Goal: Transaction & Acquisition: Purchase product/service

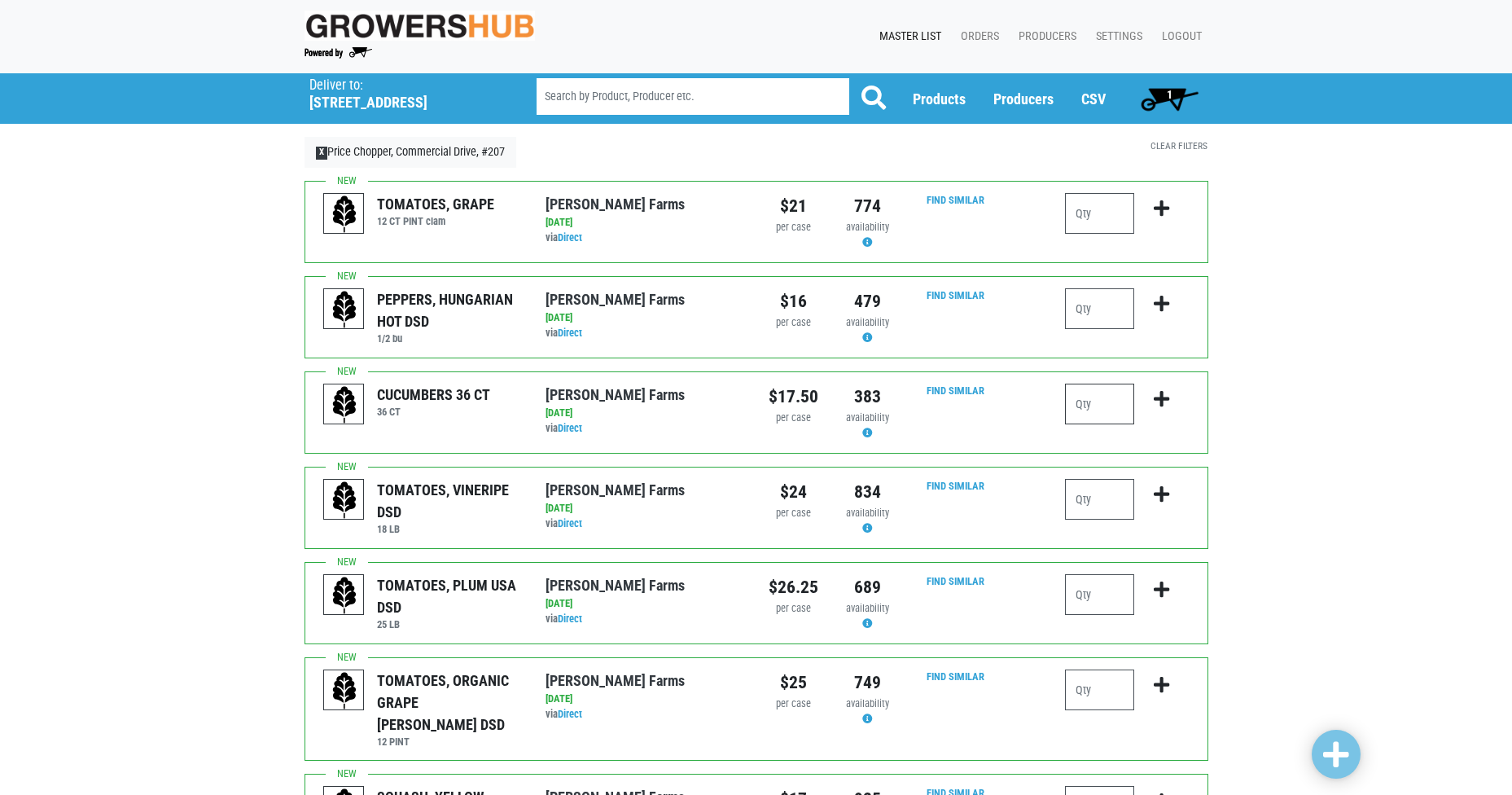
click at [1096, 413] on input "number" at bounding box center [1099, 404] width 69 height 41
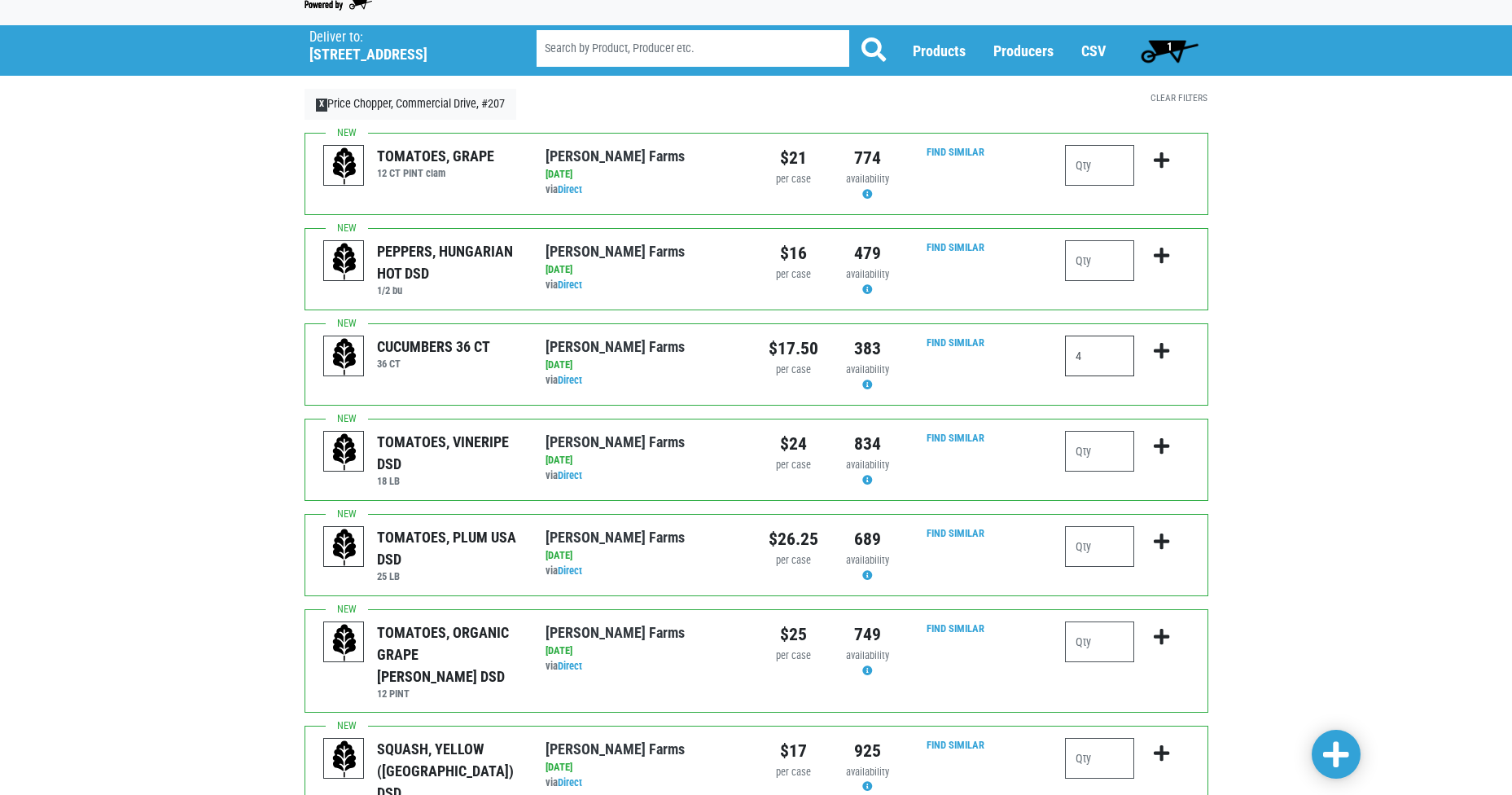
scroll to position [163, 0]
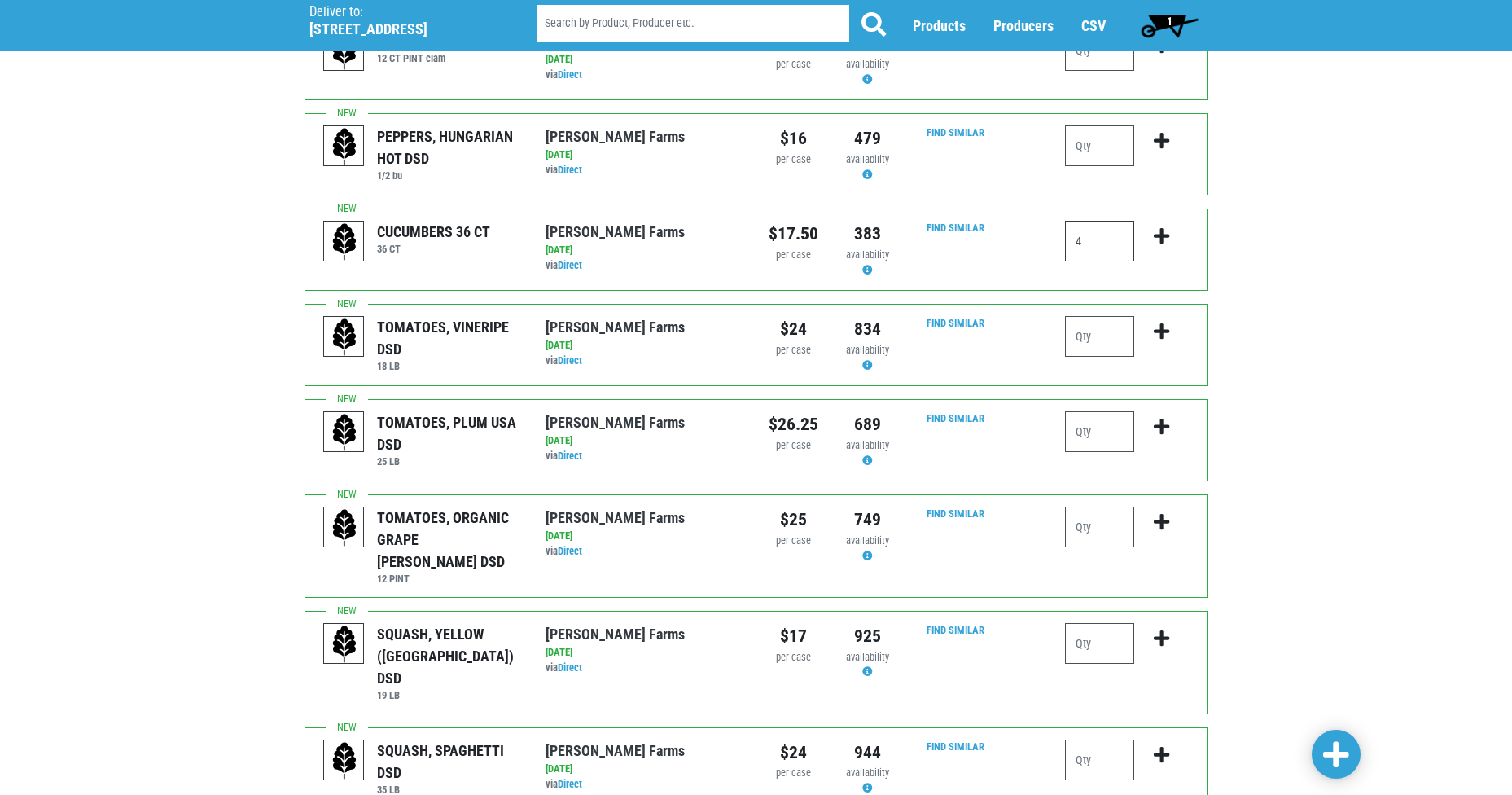
type input "4"
click at [1111, 347] on input "number" at bounding box center [1099, 336] width 69 height 41
type input "1"
click at [1109, 429] on input "number" at bounding box center [1099, 431] width 69 height 41
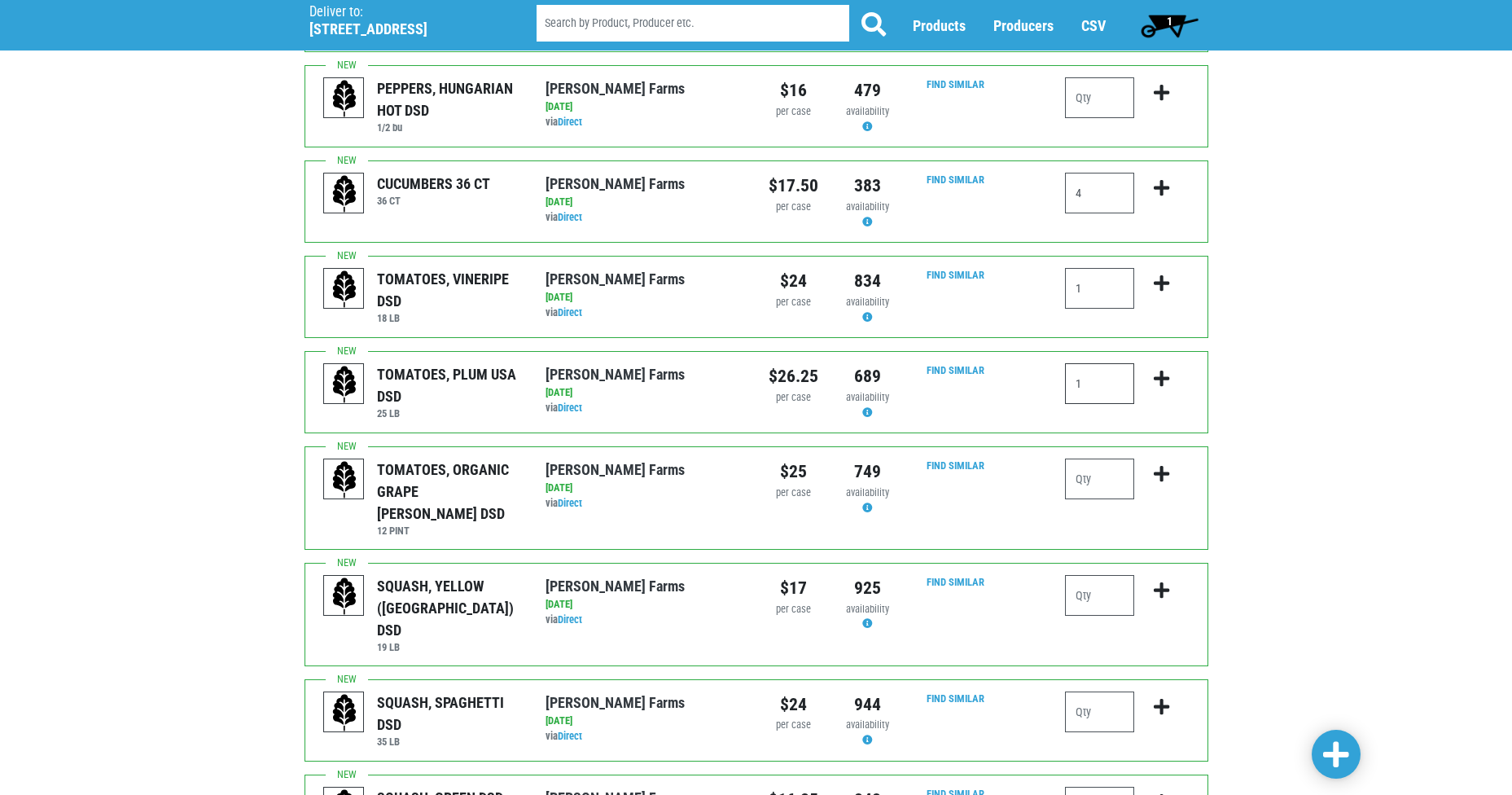
scroll to position [244, 0]
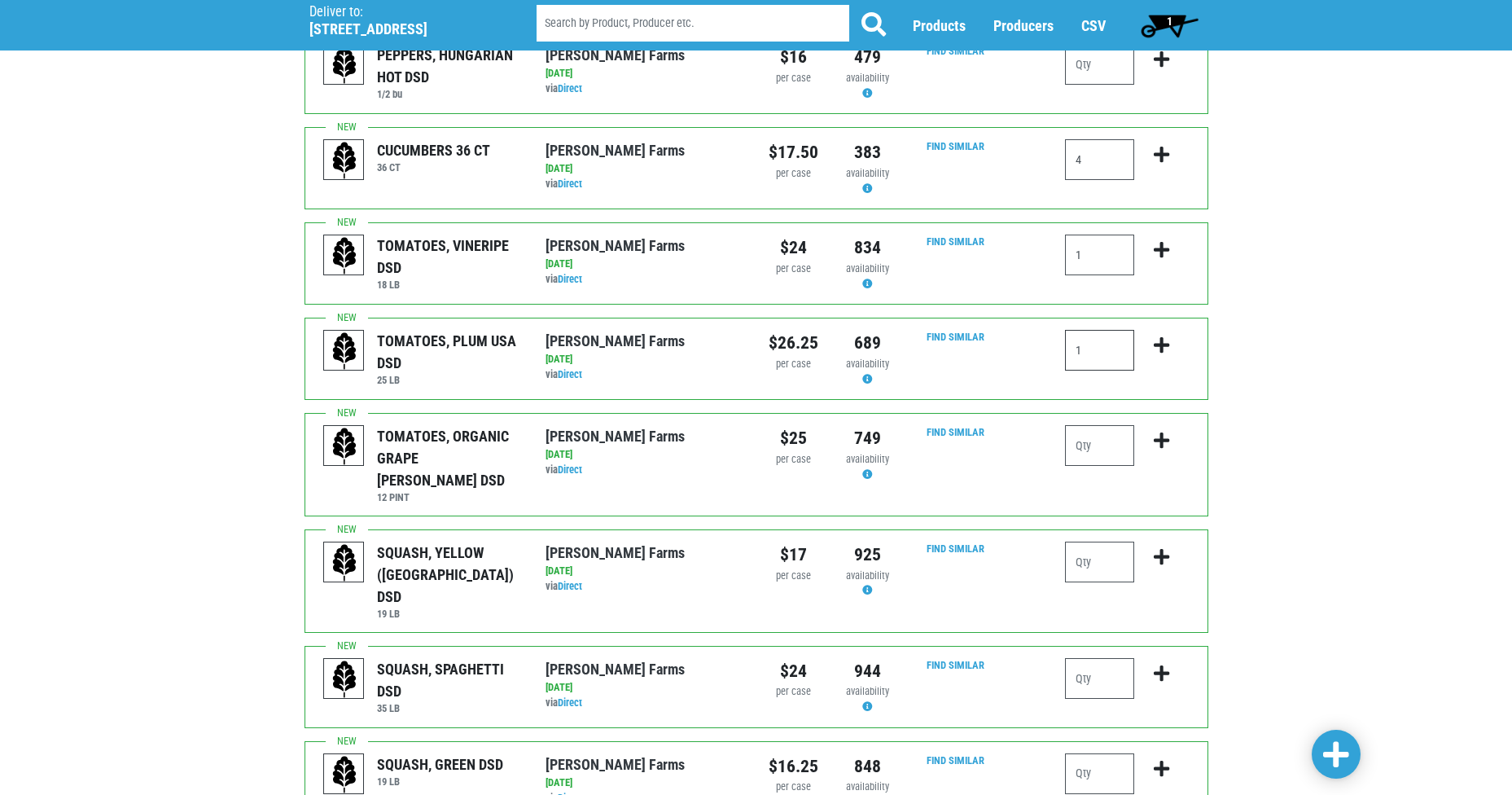
type input "1"
click at [1124, 541] on input "number" at bounding box center [1099, 561] width 69 height 41
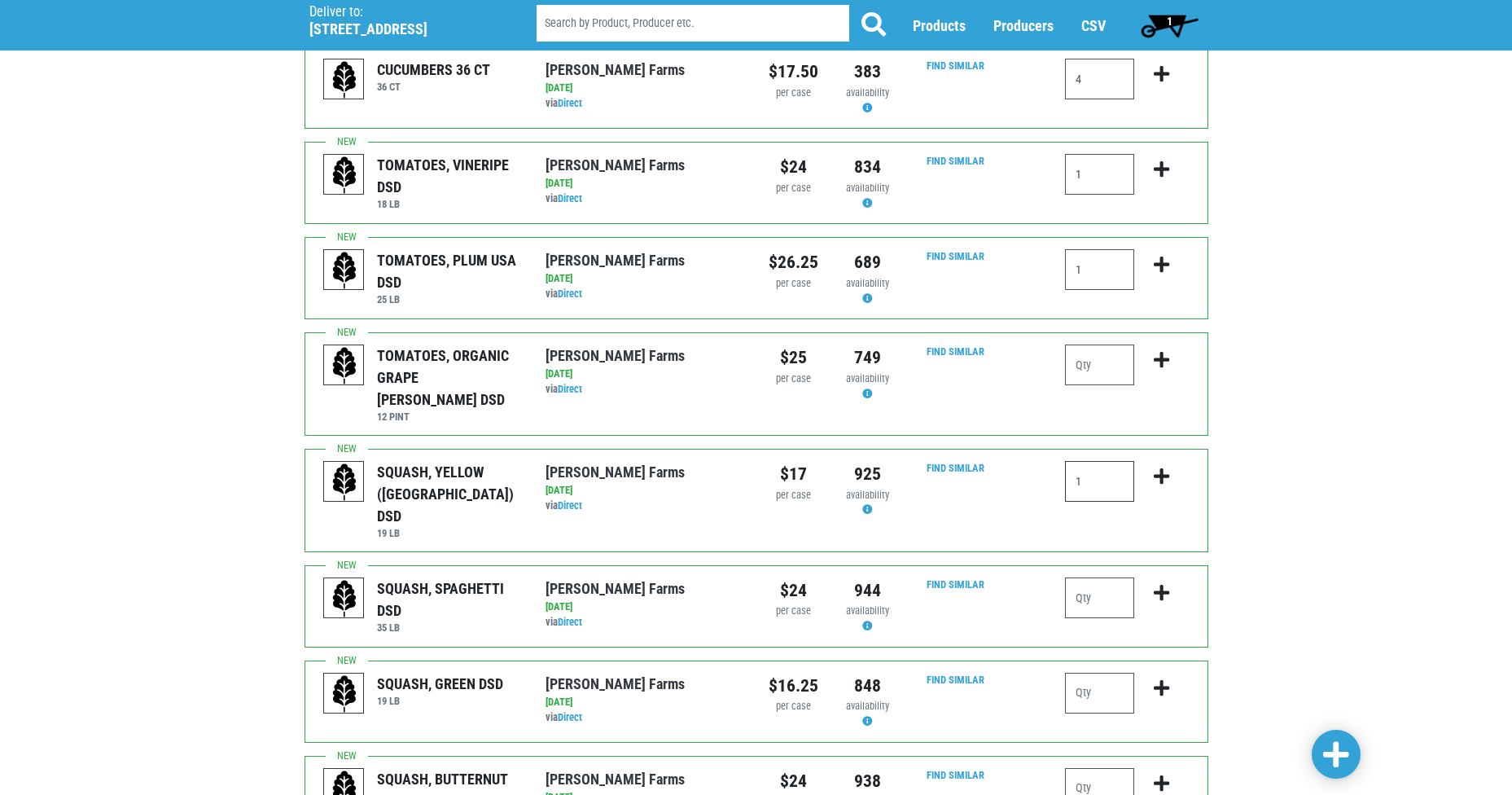
scroll to position [325, 0]
type input "1"
click at [1110, 672] on input "number" at bounding box center [1099, 692] width 69 height 41
type input "2"
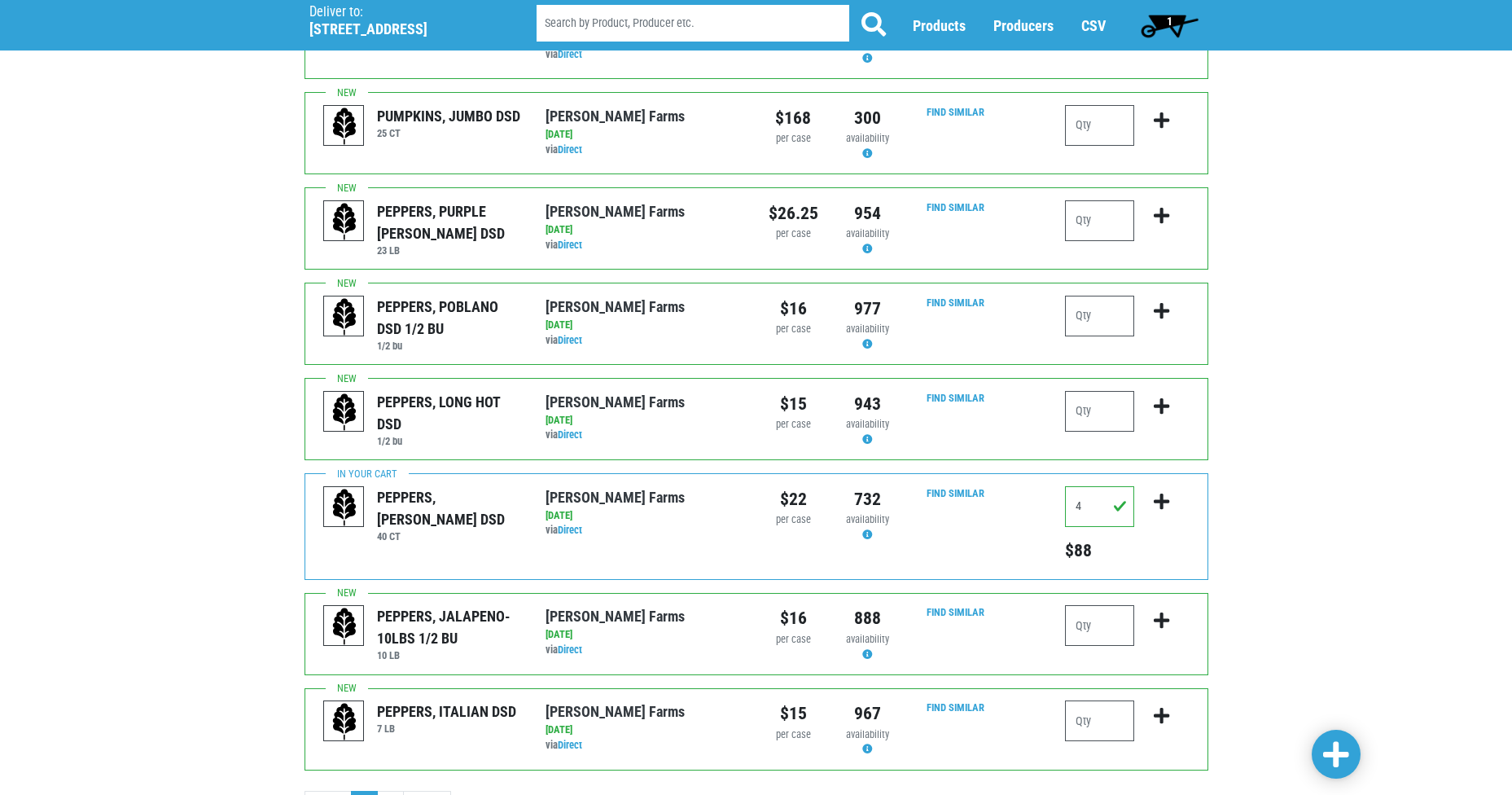
scroll to position [1384, 0]
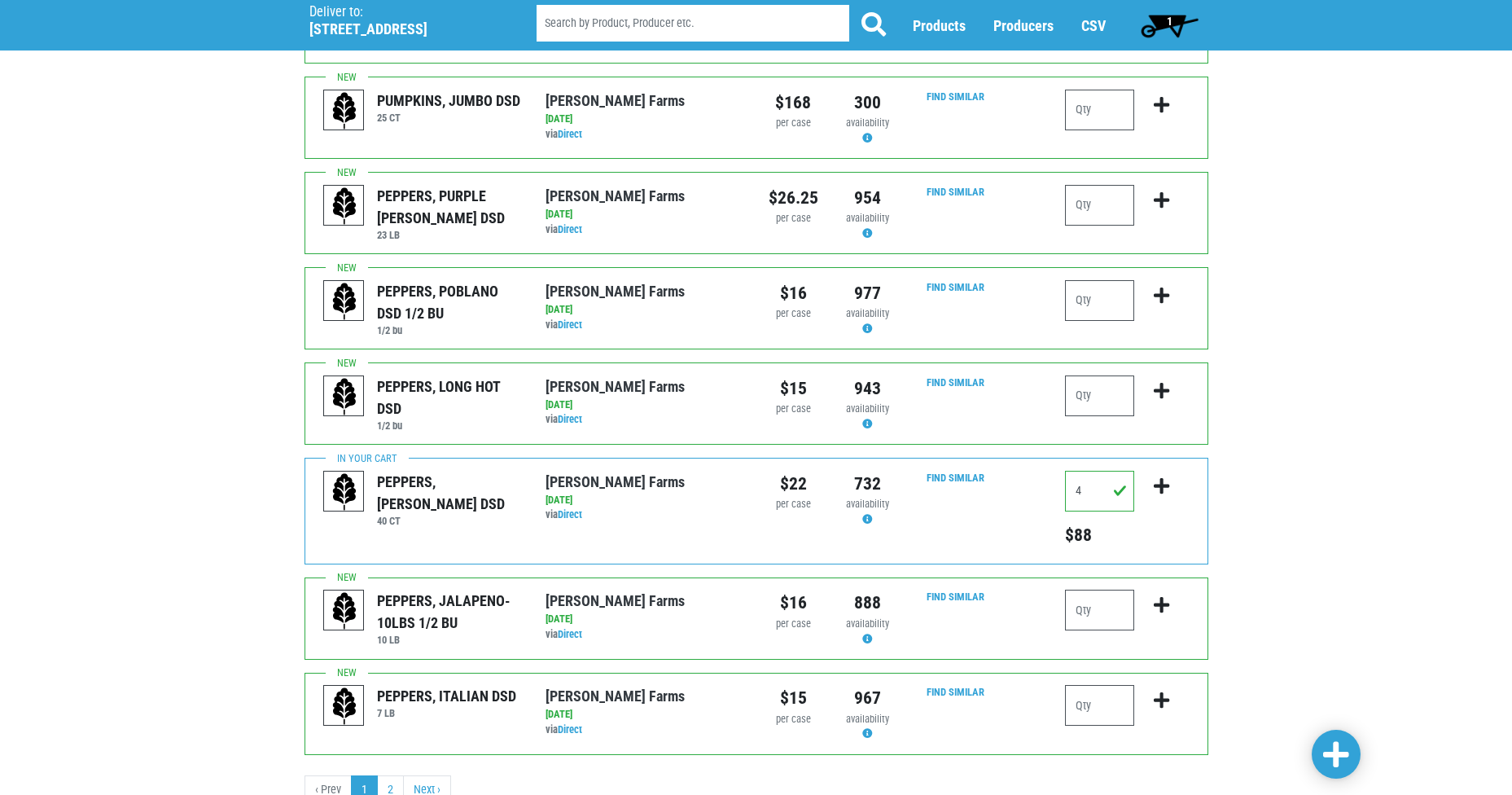
type input "2"
drag, startPoint x: 1119, startPoint y: 451, endPoint x: 1014, endPoint y: 450, distance: 105.0
click at [1014, 457] on div "PEPPERS, LG GREEN DSD 40 CT Reeves Farms via Direct on 2025-08-31 40 CT UPC: Re…" at bounding box center [756, 511] width 903 height 107
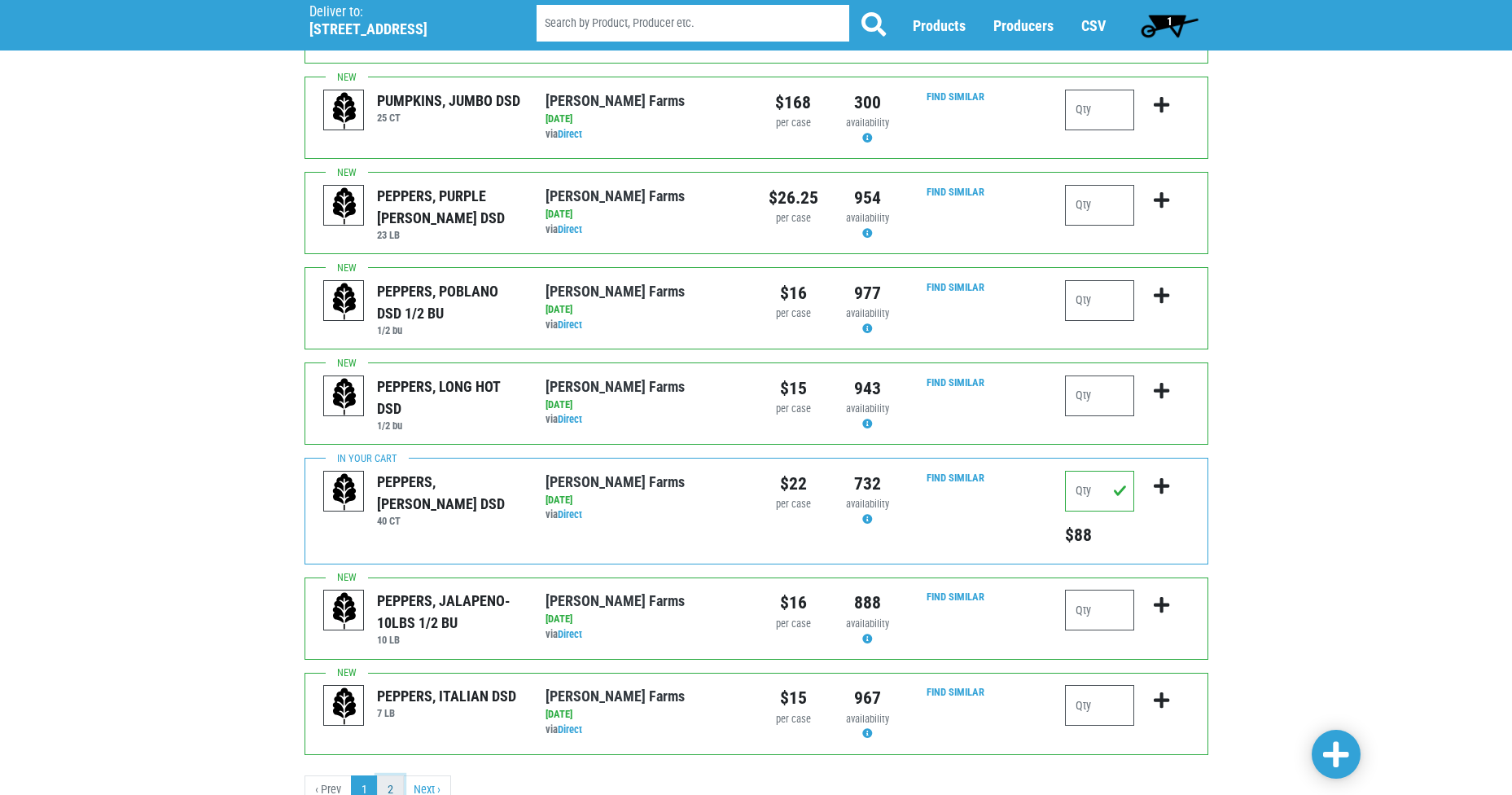
click at [391, 775] on link "2" at bounding box center [390, 790] width 27 height 30
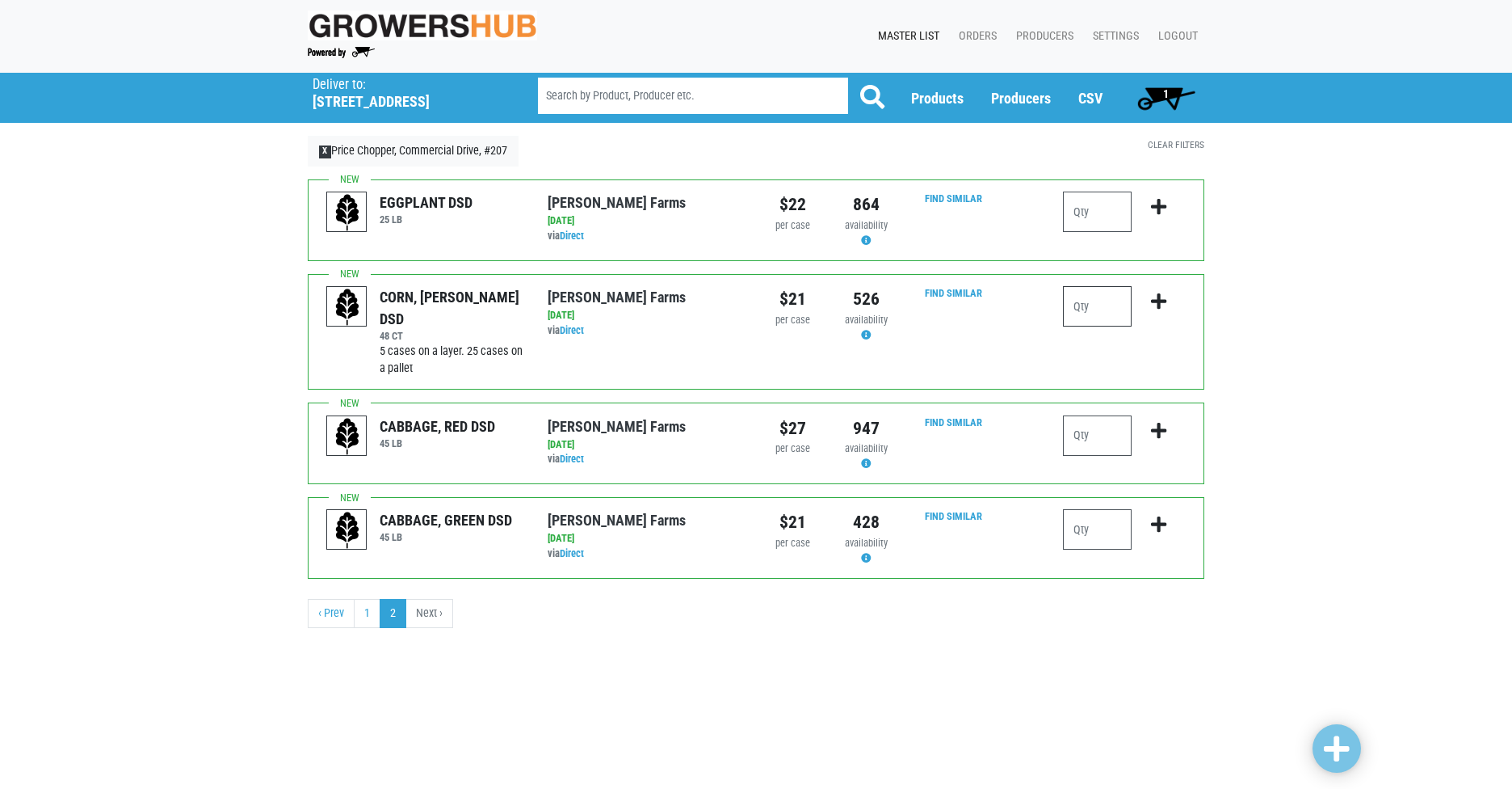
click at [1096, 326] on input "number" at bounding box center [1096, 306] width 69 height 41
type input "3"
click at [1342, 765] on span at bounding box center [1337, 749] width 26 height 34
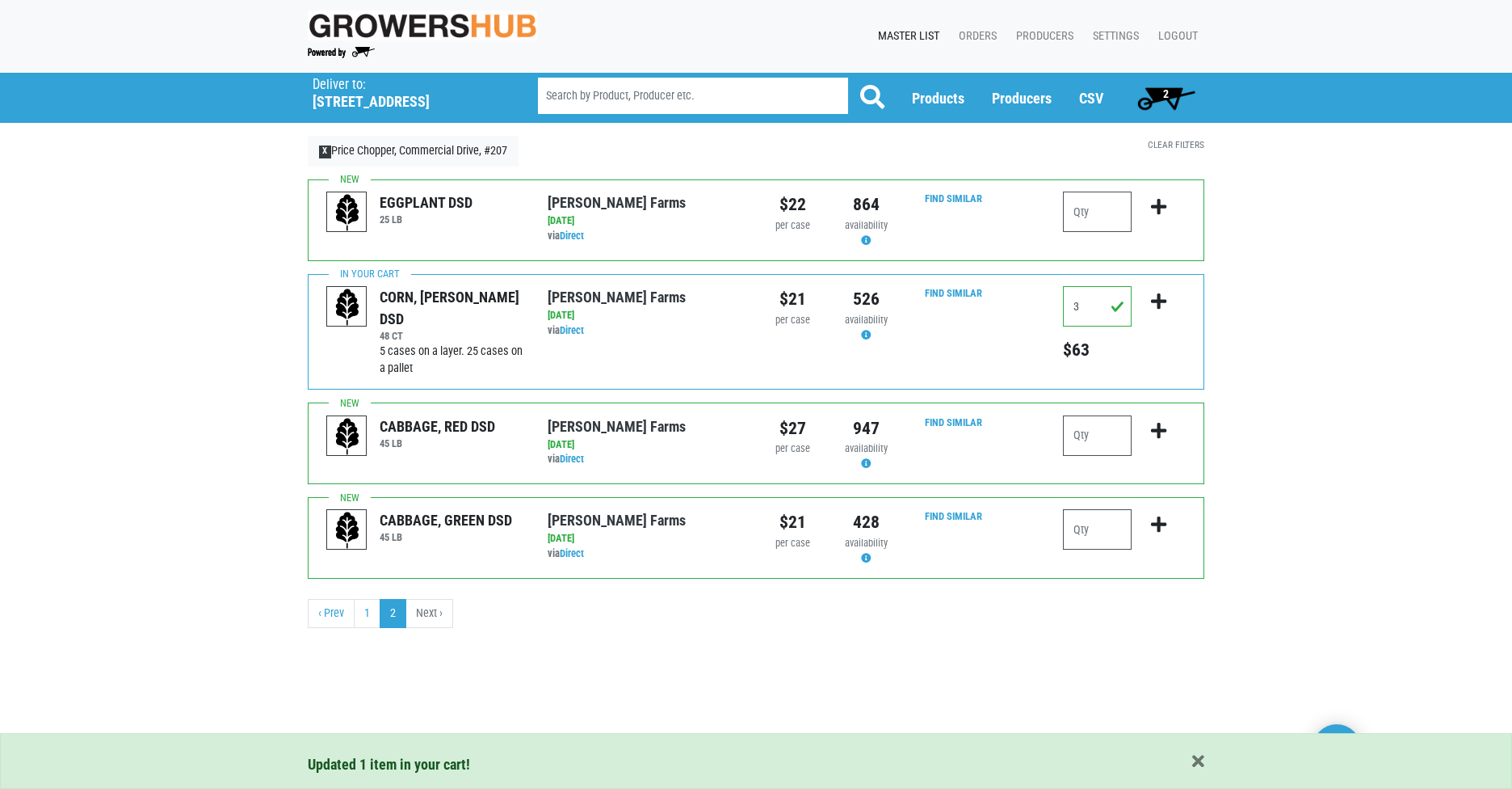
click at [1168, 97] on span "2" at bounding box center [1165, 97] width 72 height 32
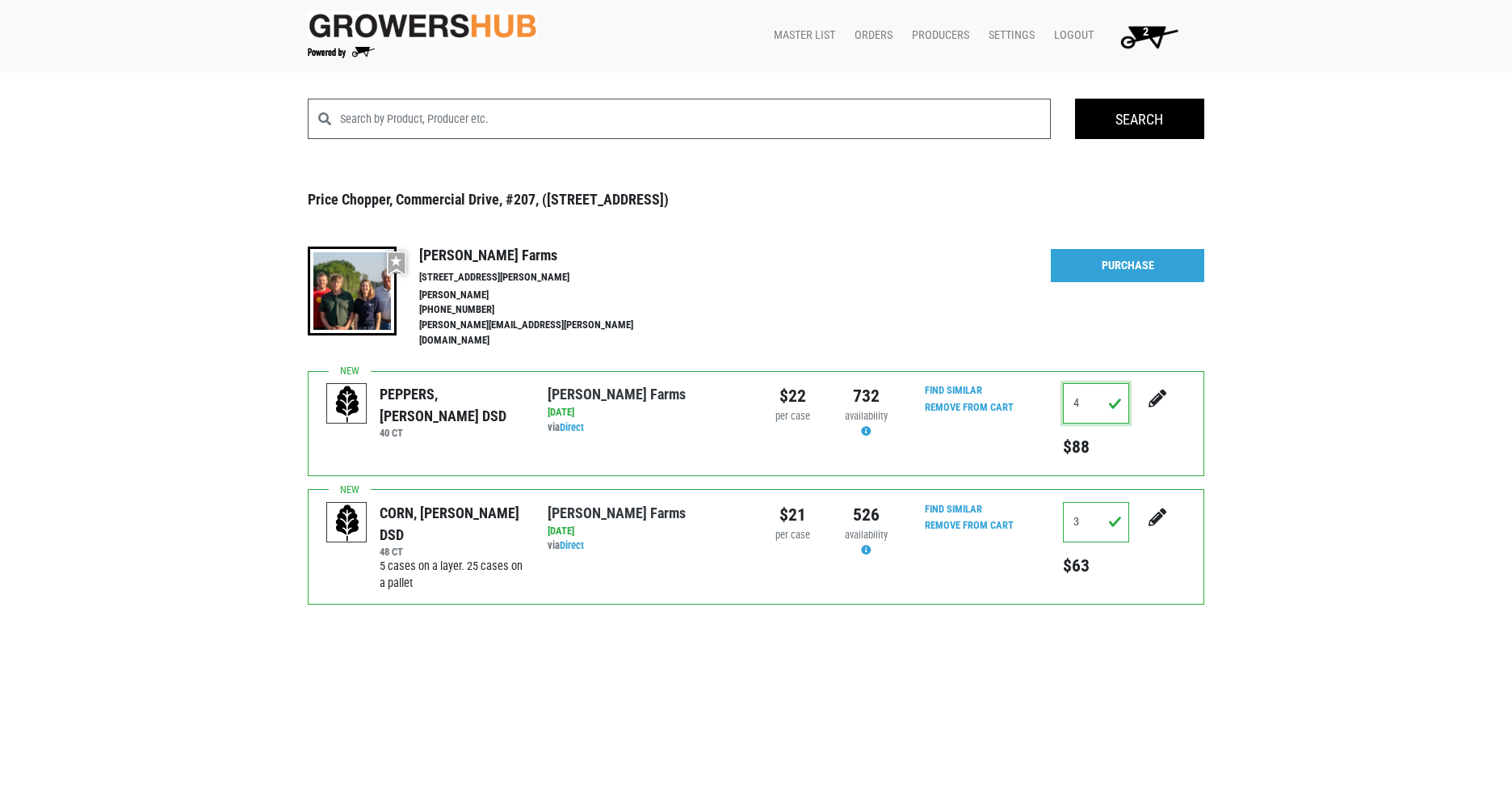
click at [1114, 395] on input "4" at bounding box center [1096, 403] width 66 height 41
click at [1429, 490] on div "Search Price Chopper, Commercial Drive, #207, (4535 Commercial Dr, New Hartford…" at bounding box center [756, 424] width 1512 height 650
click at [1155, 390] on icon "submit" at bounding box center [1157, 398] width 17 height 17
type input "0"
click at [1286, 402] on div "Search Price Chopper, Commercial Drive, #207, (4535 Commercial Dr, New Hartford…" at bounding box center [756, 424] width 1512 height 650
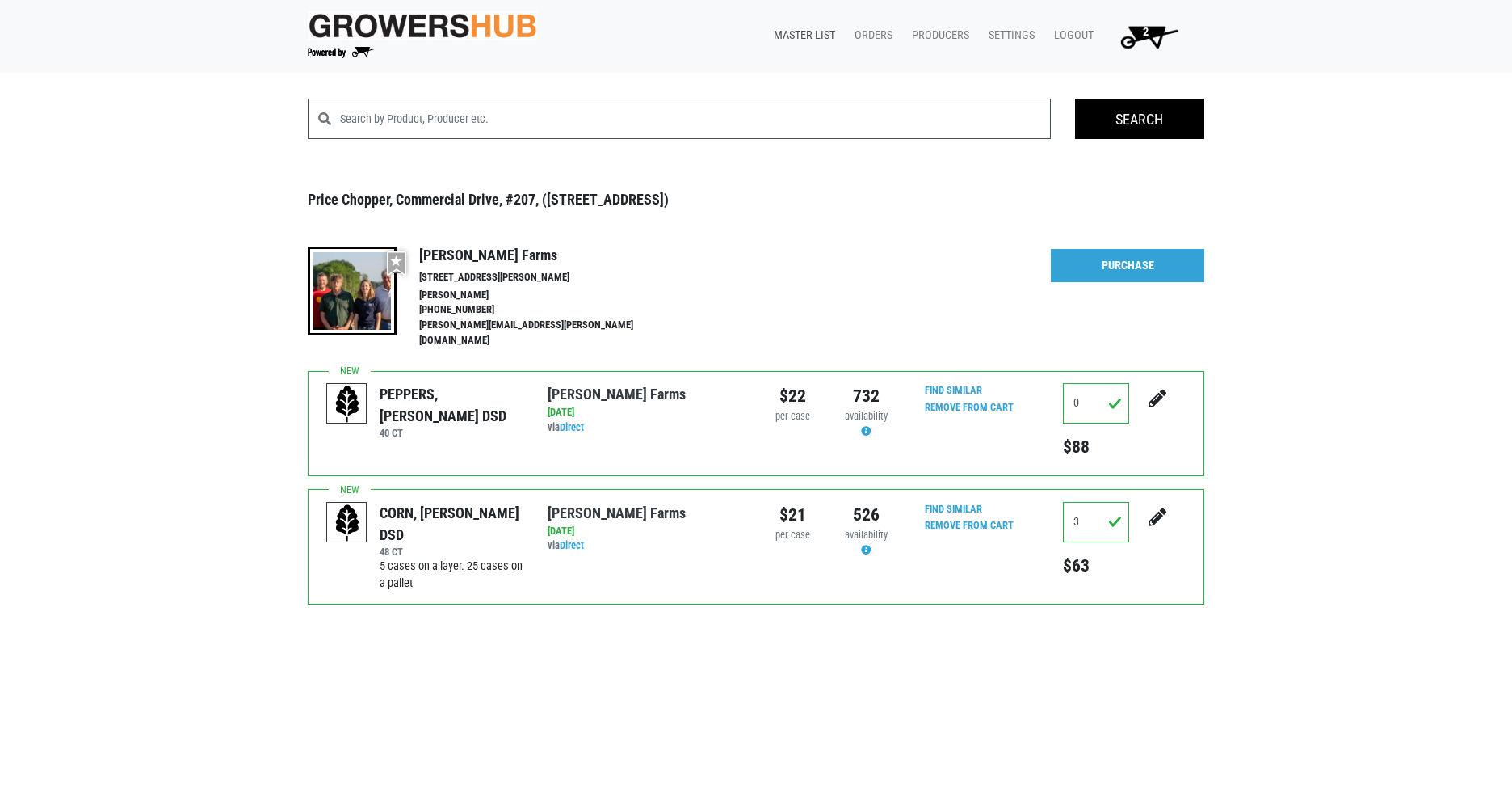
click at [824, 44] on link "Master List" at bounding box center [801, 35] width 81 height 30
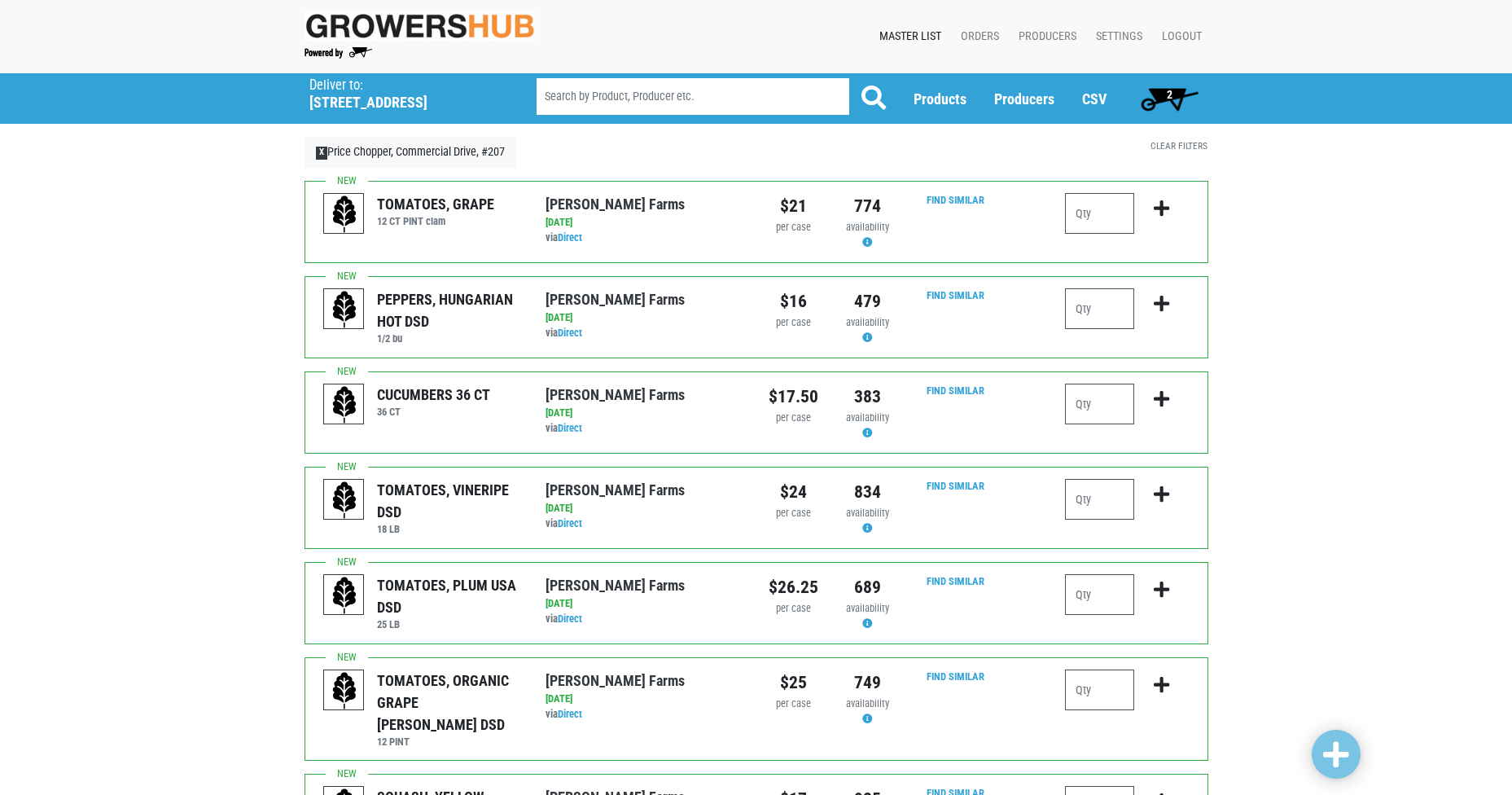
click at [1174, 103] on span "2" at bounding box center [1169, 98] width 73 height 32
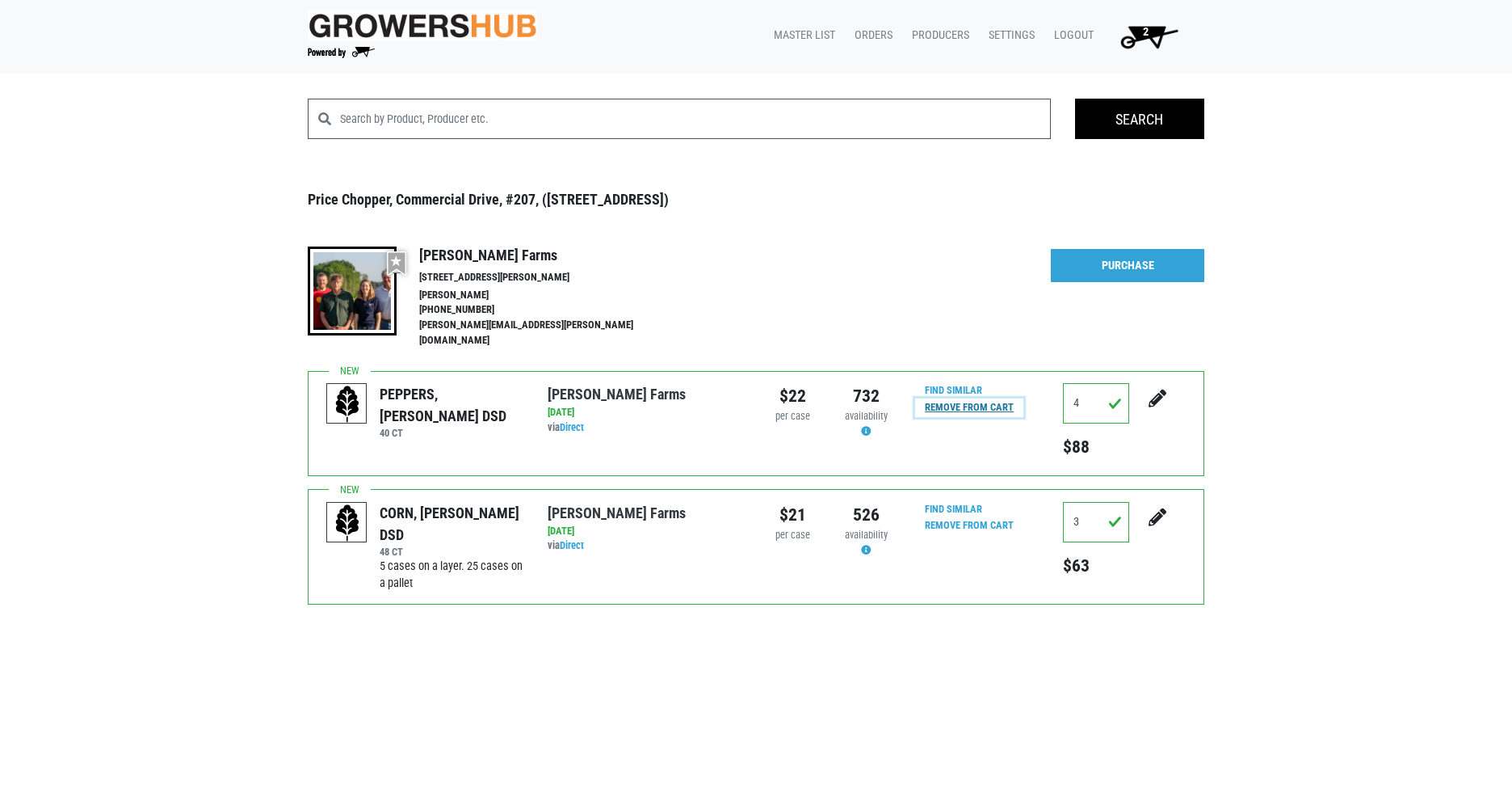
click at [958, 398] on input "Remove From Cart" at bounding box center [969, 407] width 108 height 18
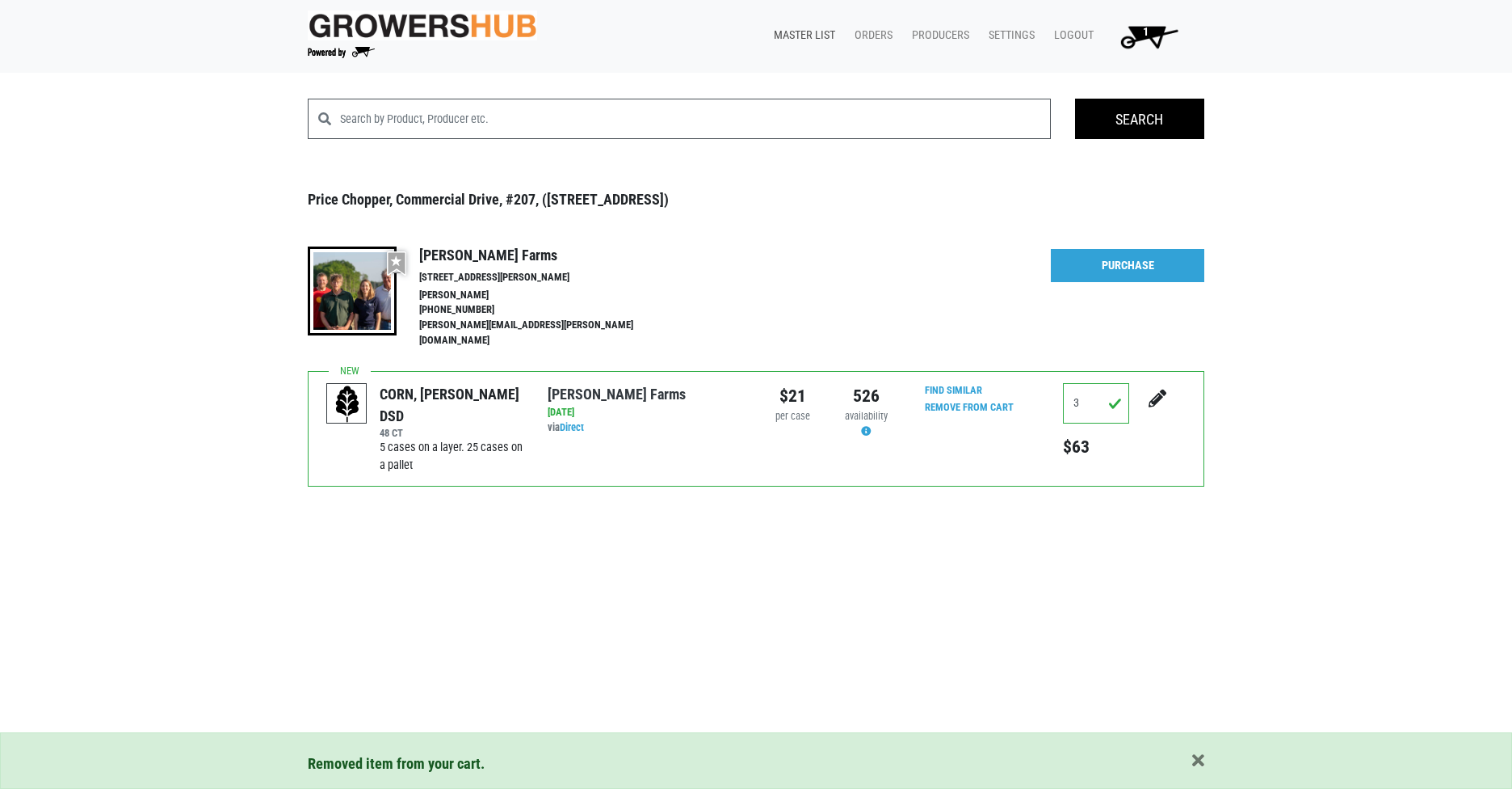
click at [818, 40] on link "Master List" at bounding box center [801, 35] width 81 height 30
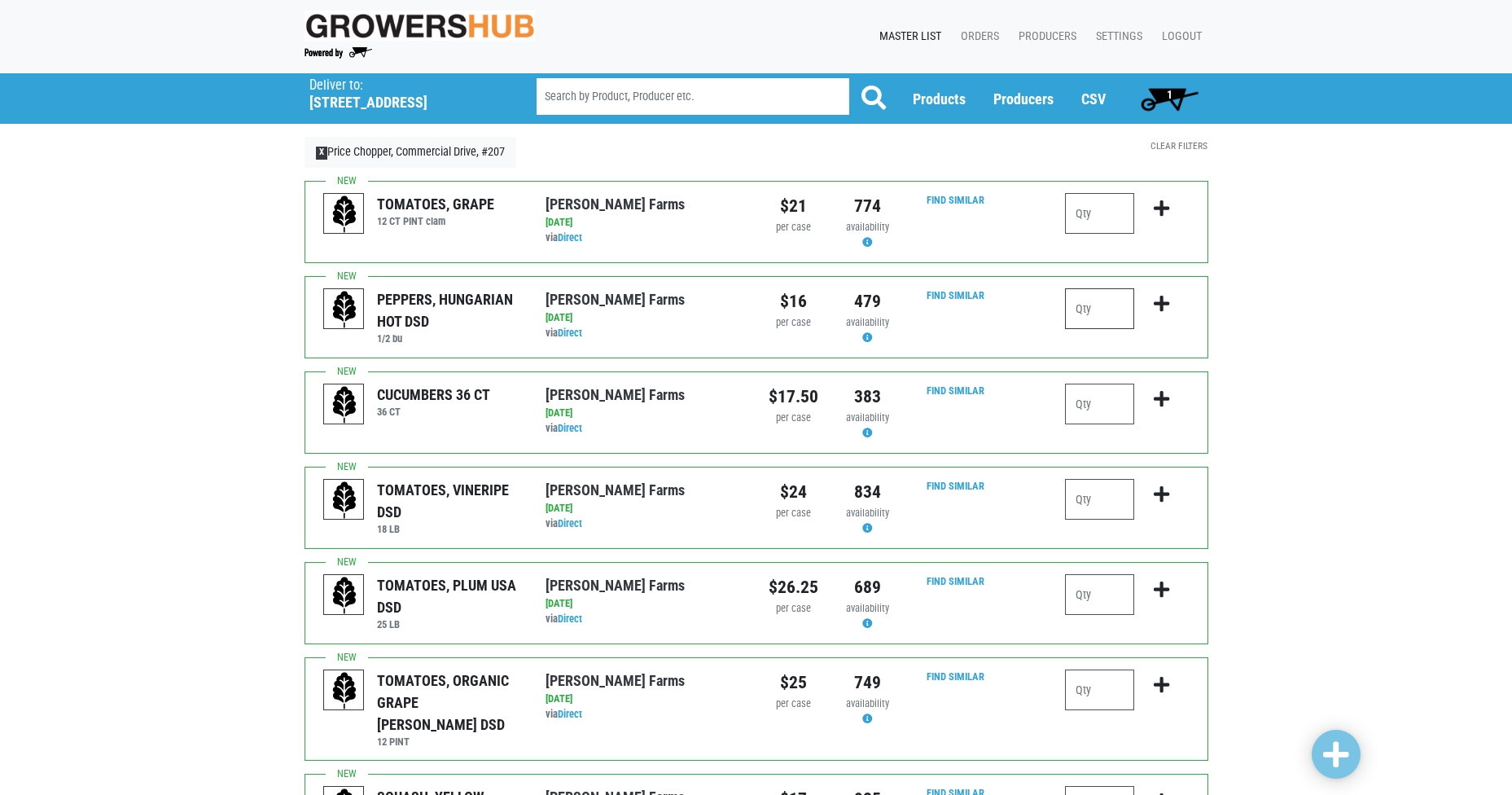
click at [1104, 317] on input "number" at bounding box center [1099, 309] width 69 height 41
type input "1"
click at [1084, 407] on input "number" at bounding box center [1099, 404] width 69 height 41
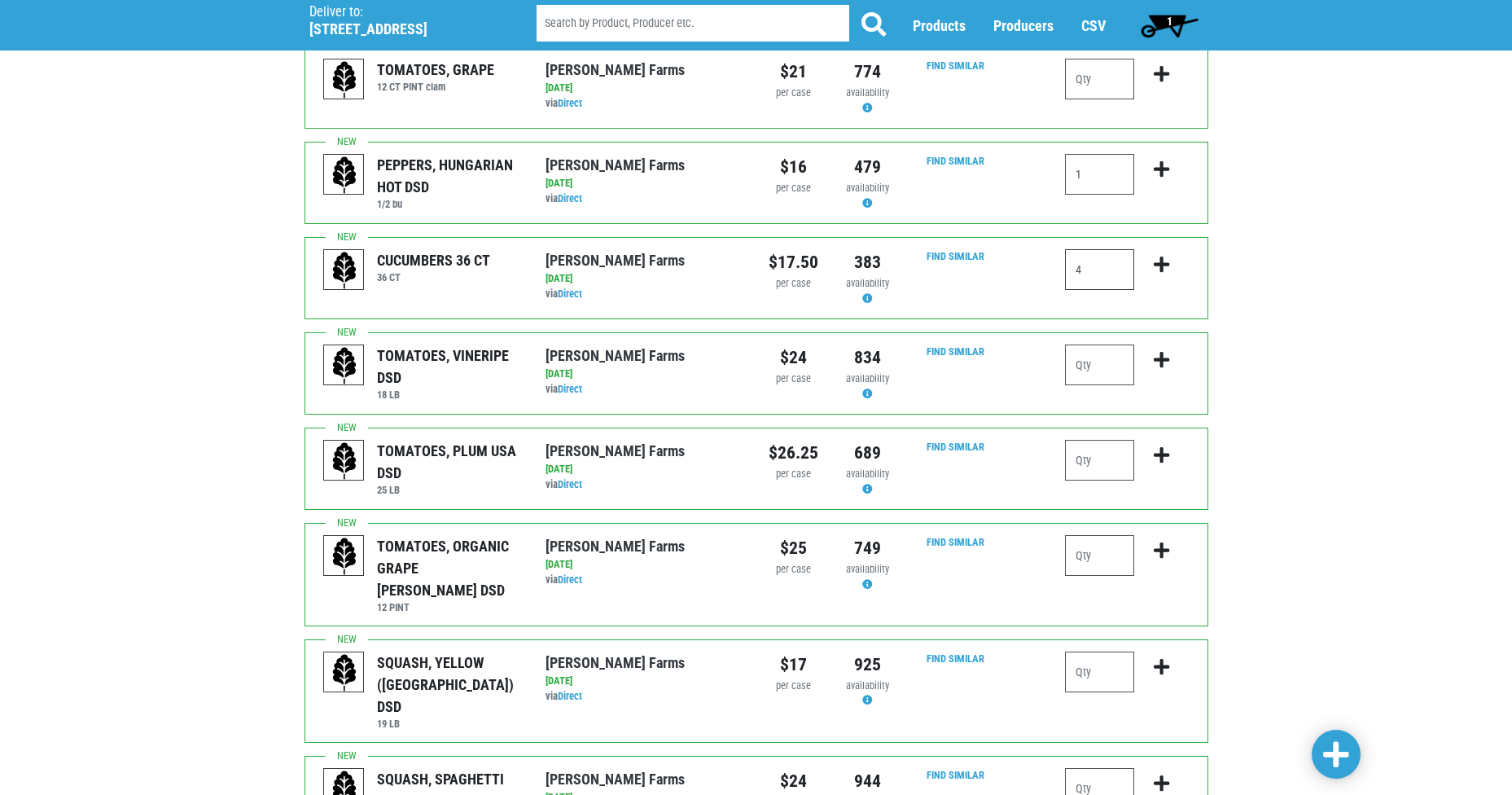
scroll to position [163, 0]
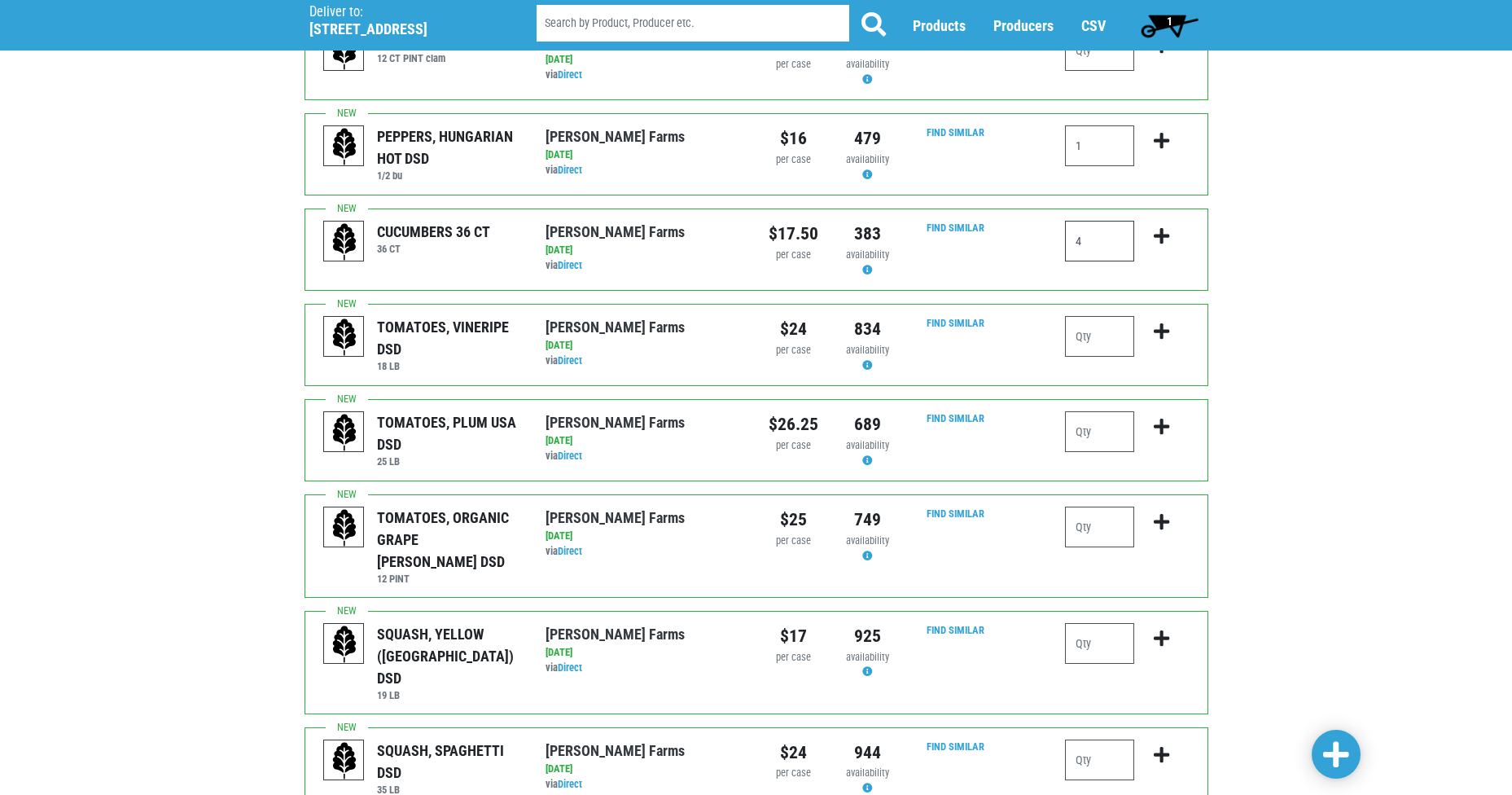
type input "4"
click at [1106, 345] on input "number" at bounding box center [1099, 336] width 69 height 41
type input "1"
click at [1096, 423] on input "number" at bounding box center [1099, 431] width 69 height 41
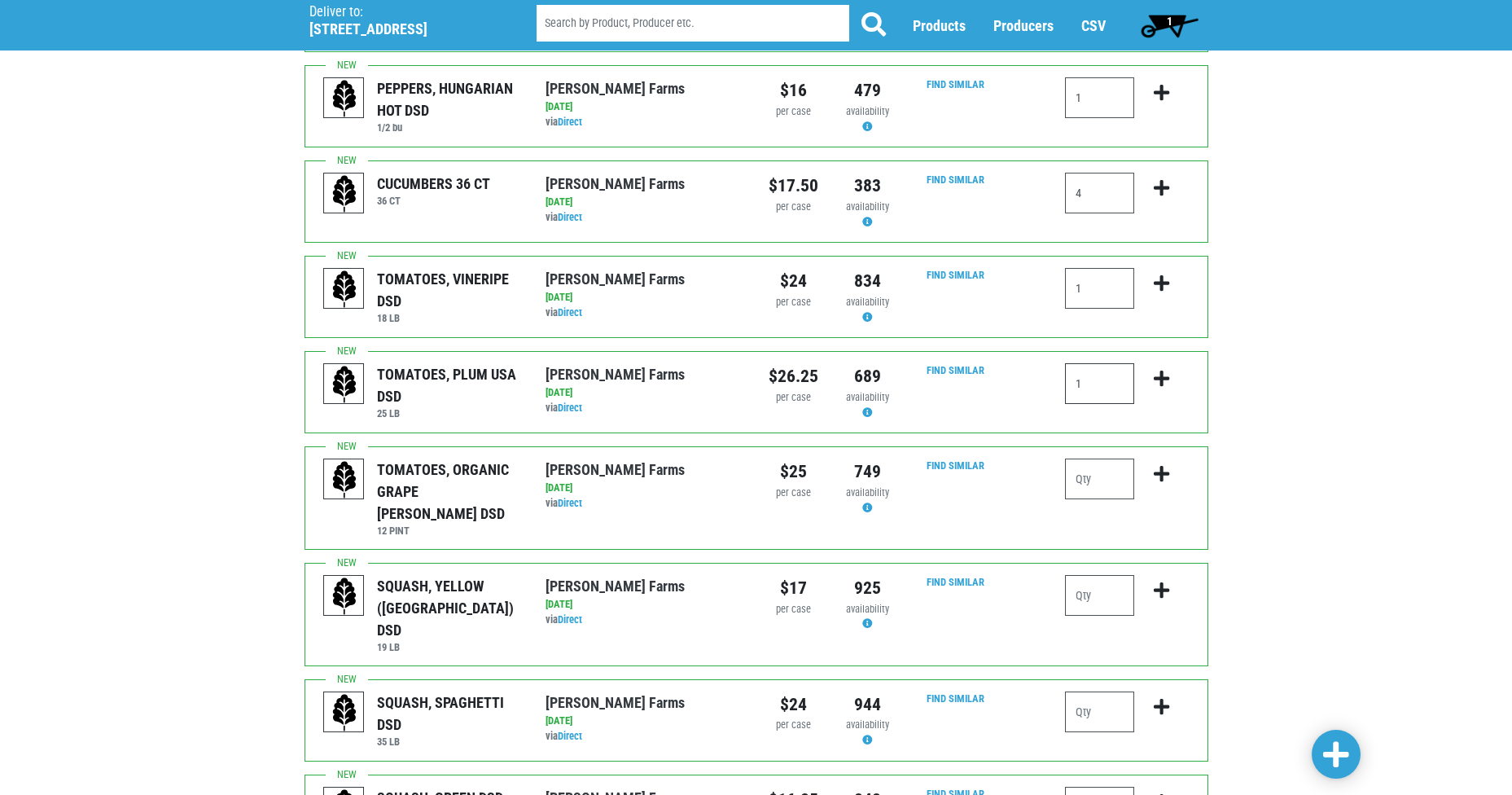
scroll to position [244, 0]
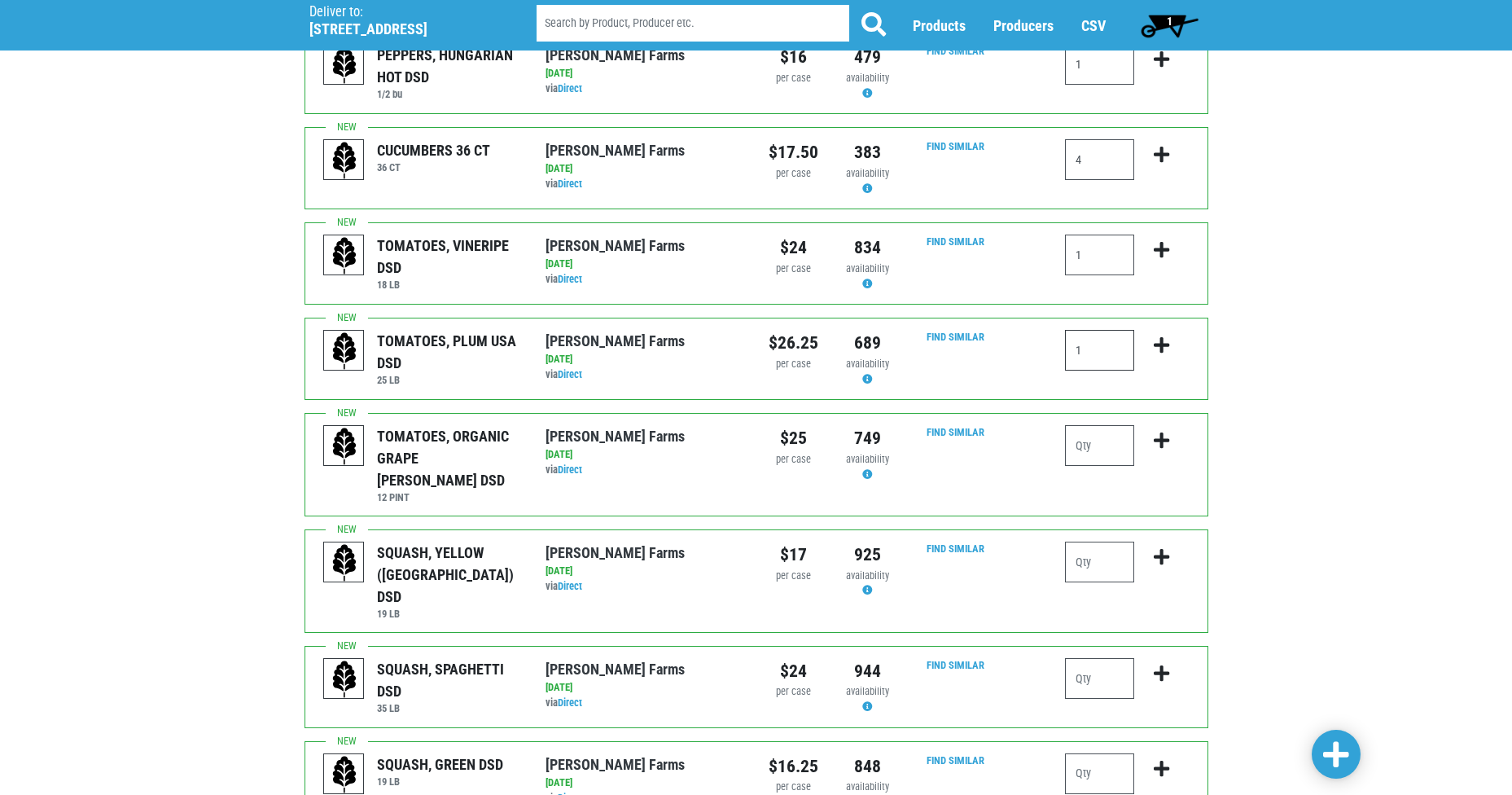
type input "1"
click at [1087, 550] on input "number" at bounding box center [1099, 561] width 69 height 41
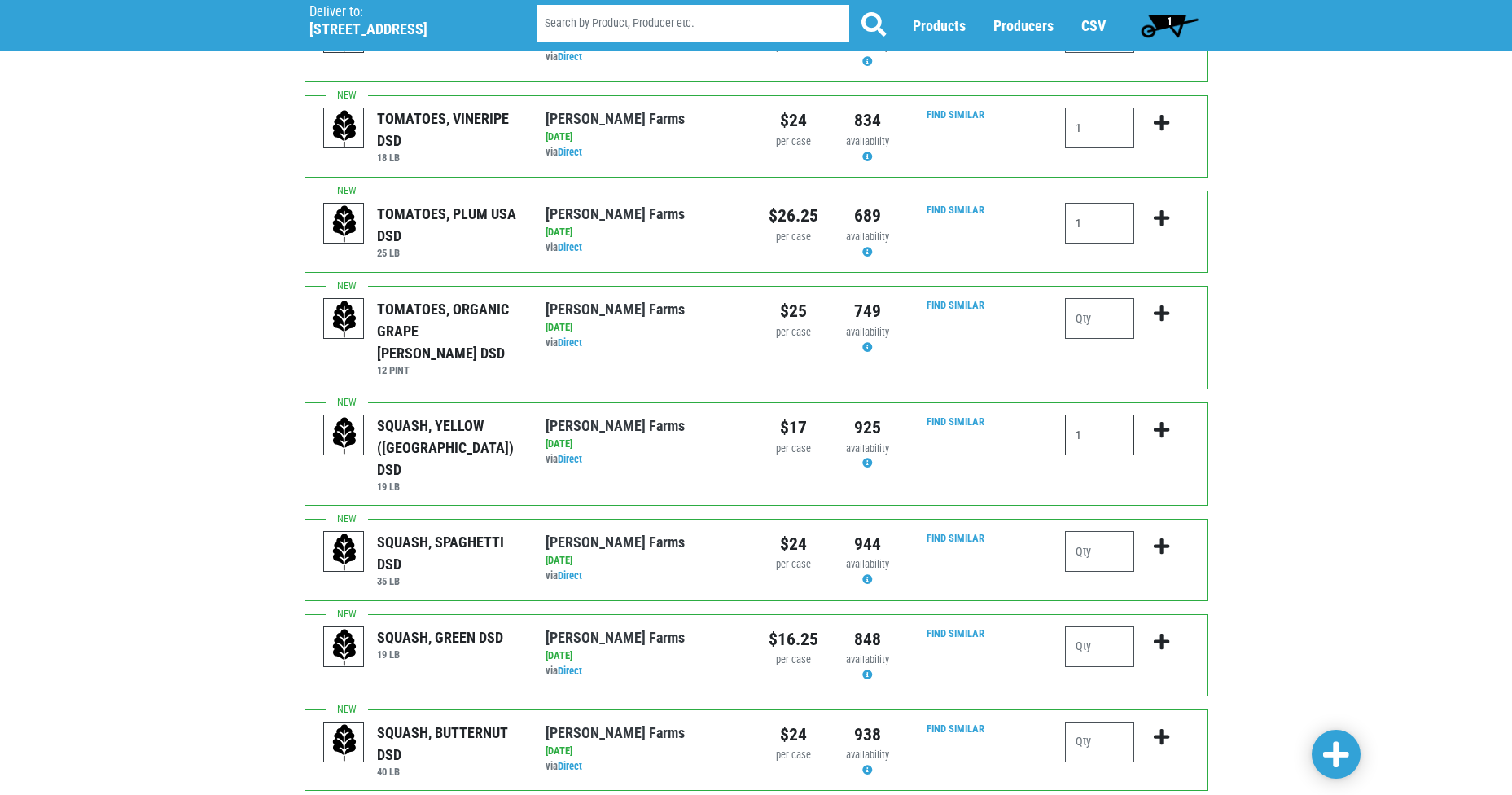
scroll to position [408, 0]
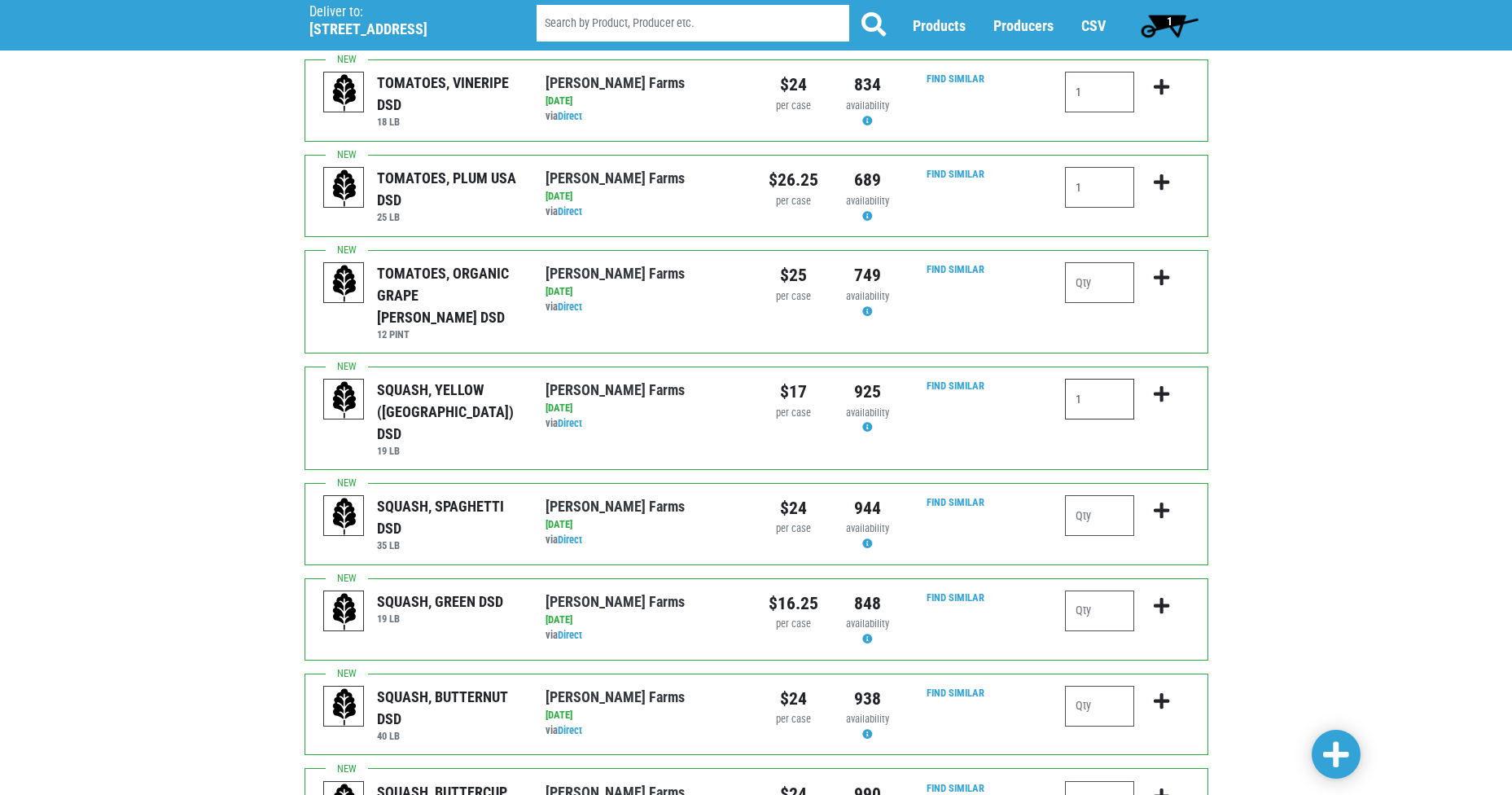
type input "1"
click at [1103, 590] on input "number" at bounding box center [1099, 610] width 69 height 41
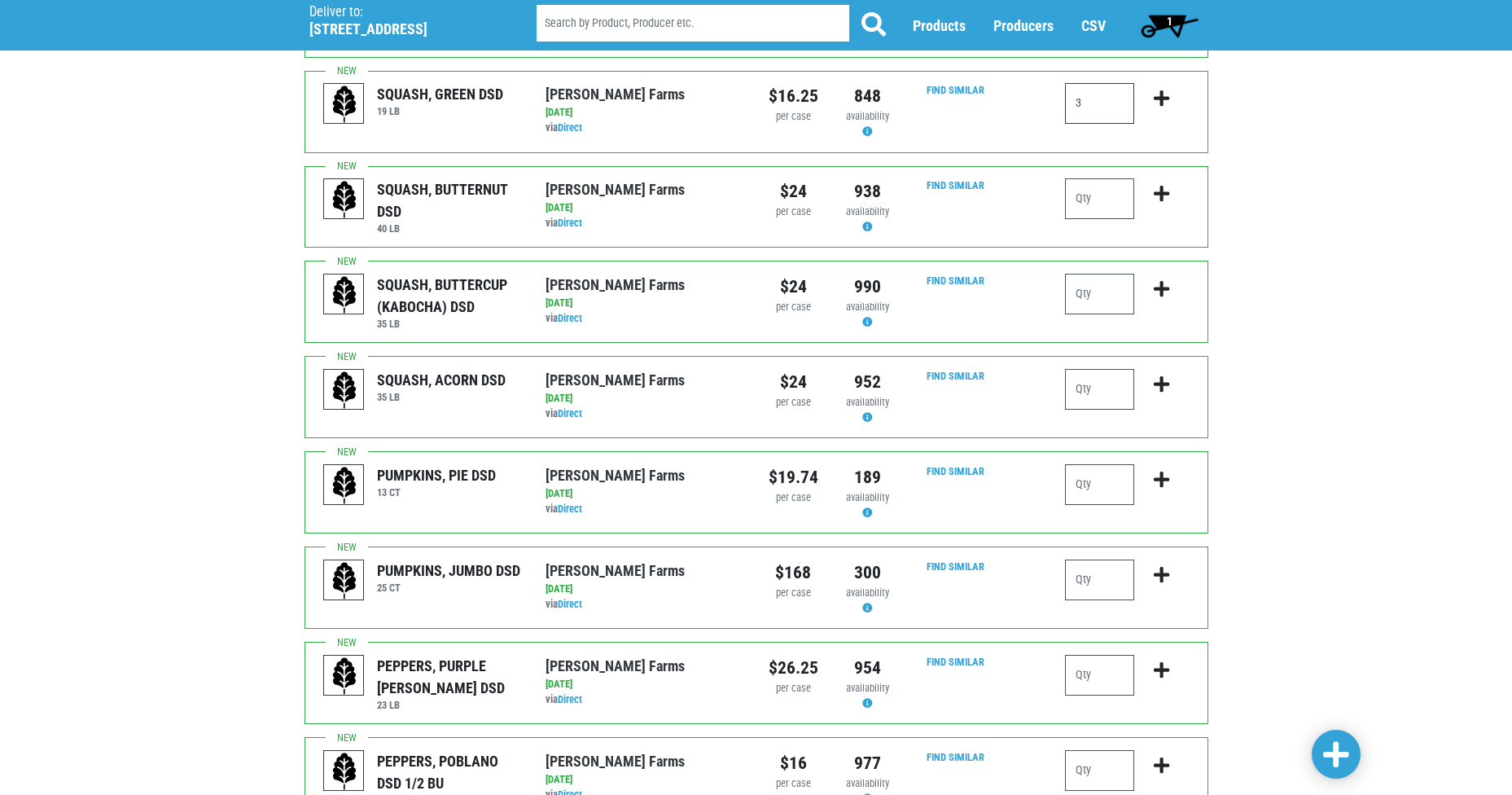
scroll to position [977, 0]
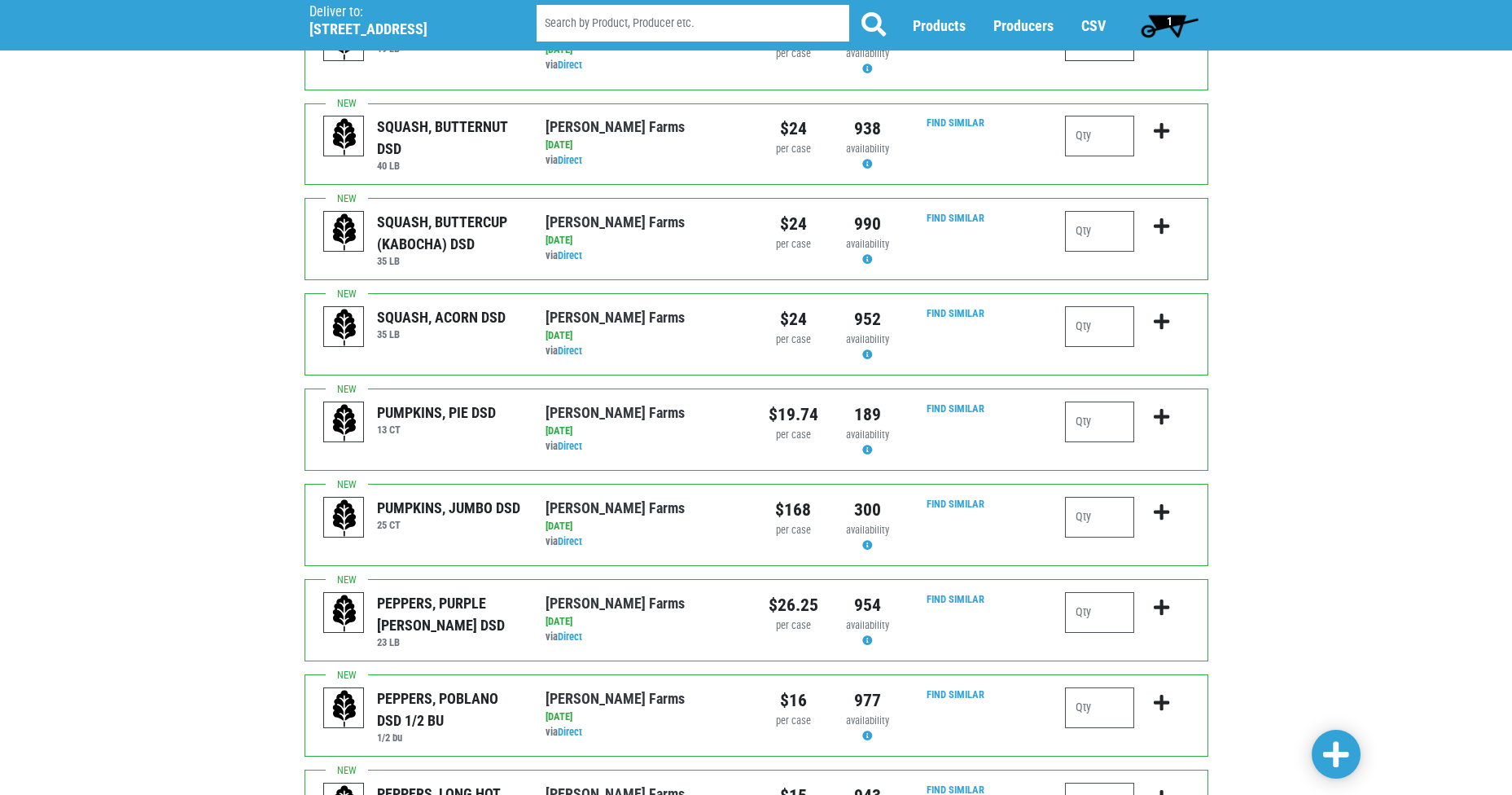
type input "3"
click at [1101, 687] on input "number" at bounding box center [1099, 708] width 69 height 41
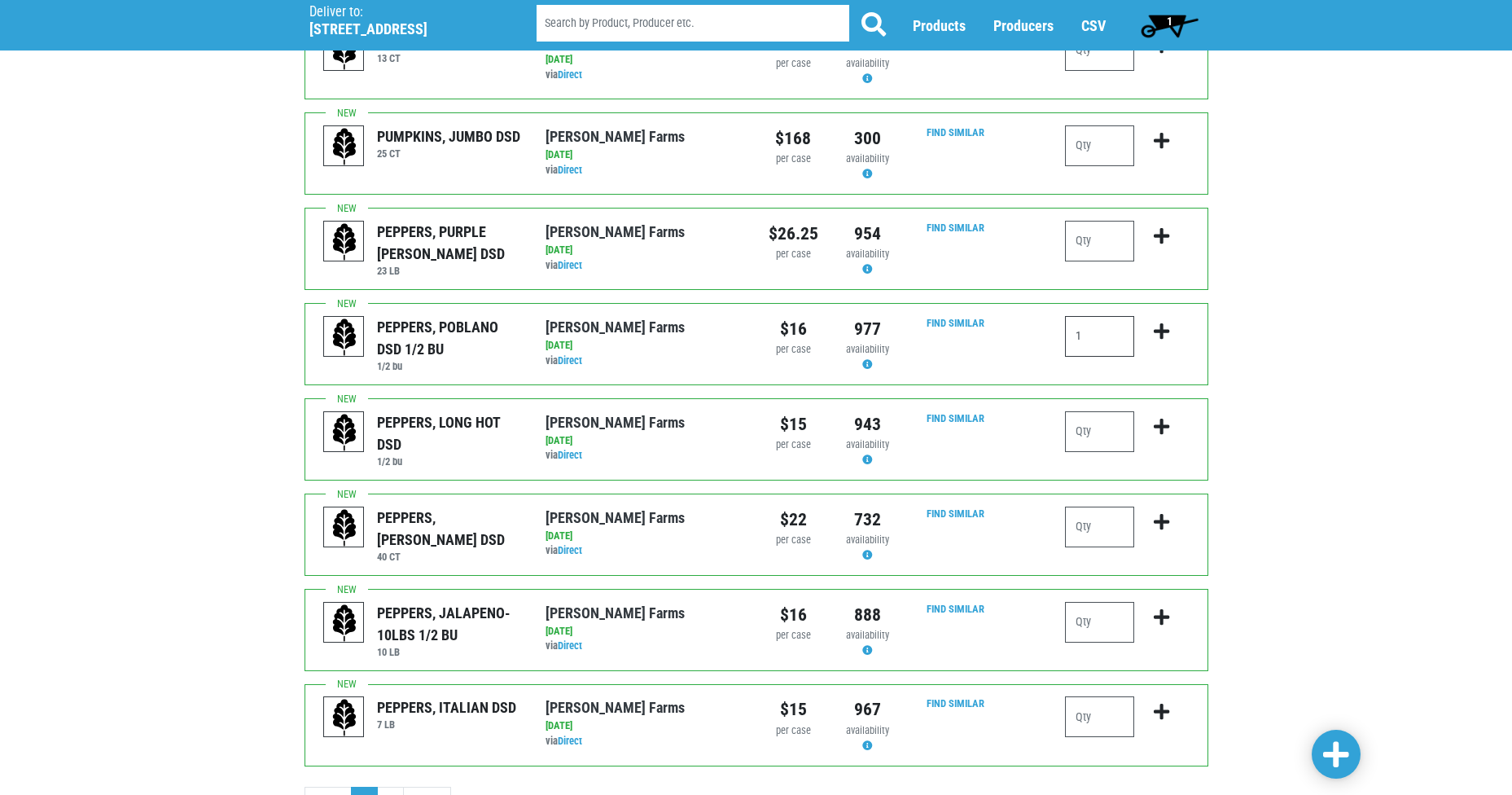
scroll to position [1381, 0]
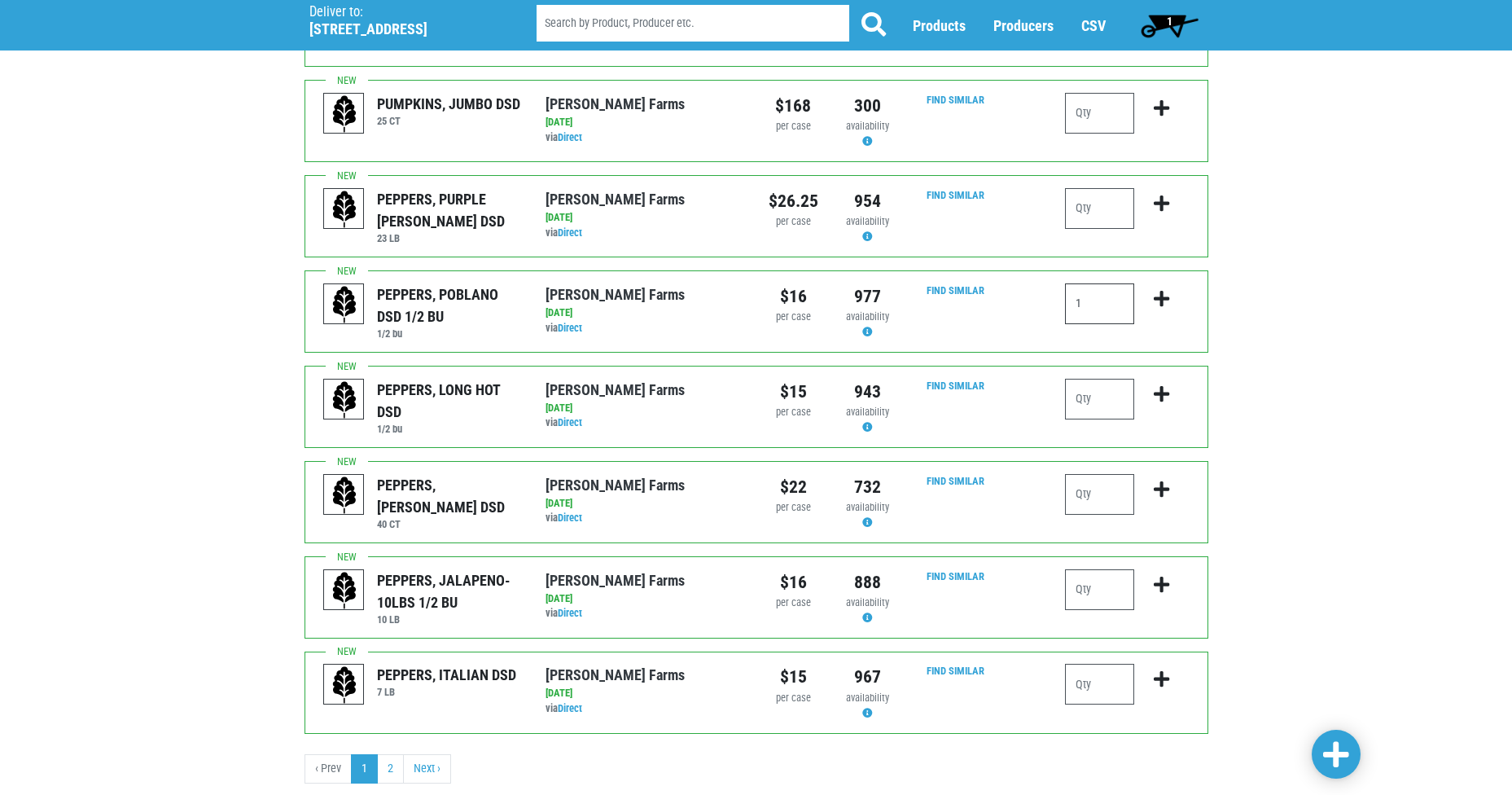
type input "1"
click at [1320, 750] on link at bounding box center [1336, 754] width 49 height 49
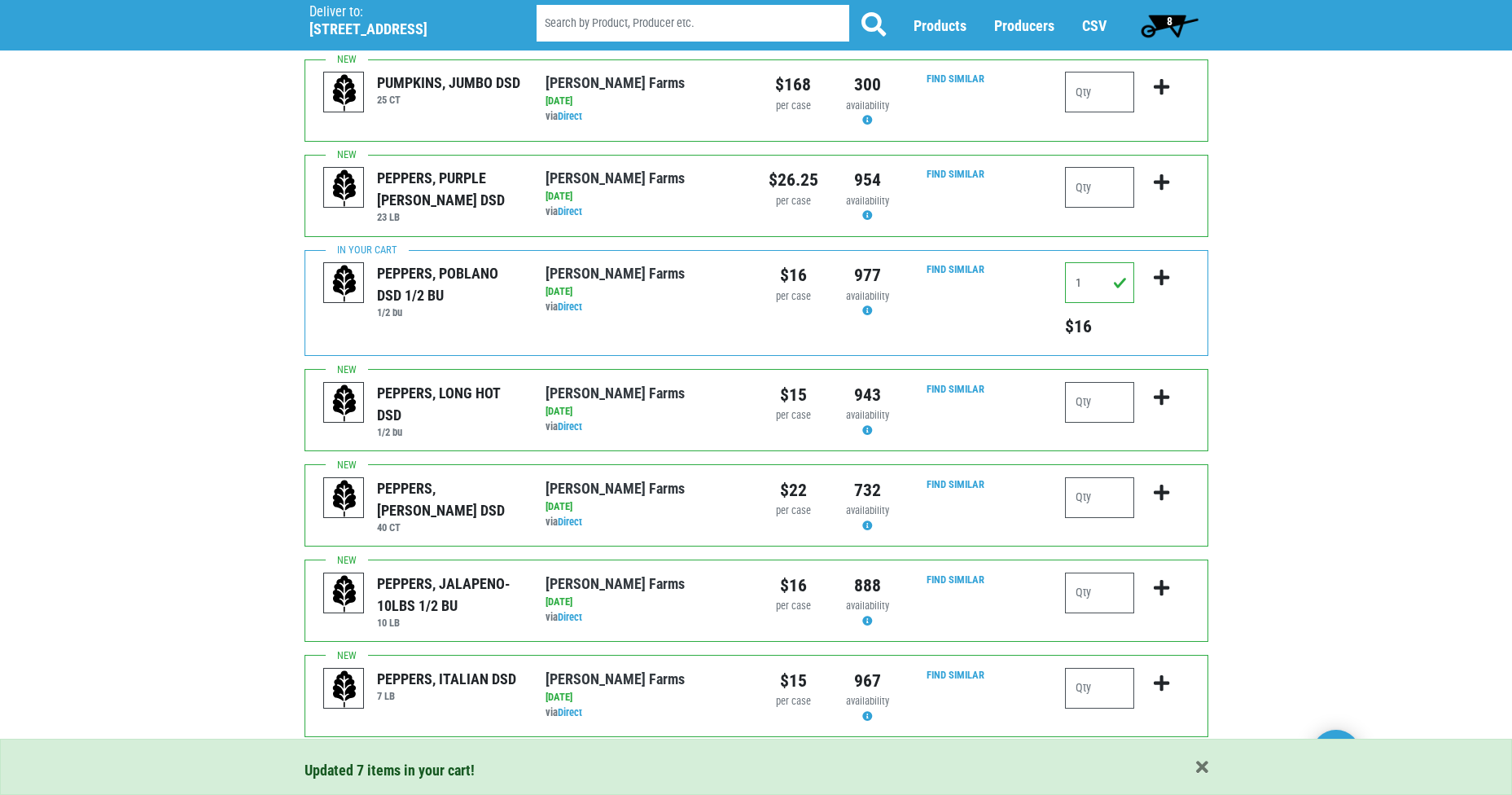
click at [1172, 31] on span "8" at bounding box center [1169, 24] width 73 height 32
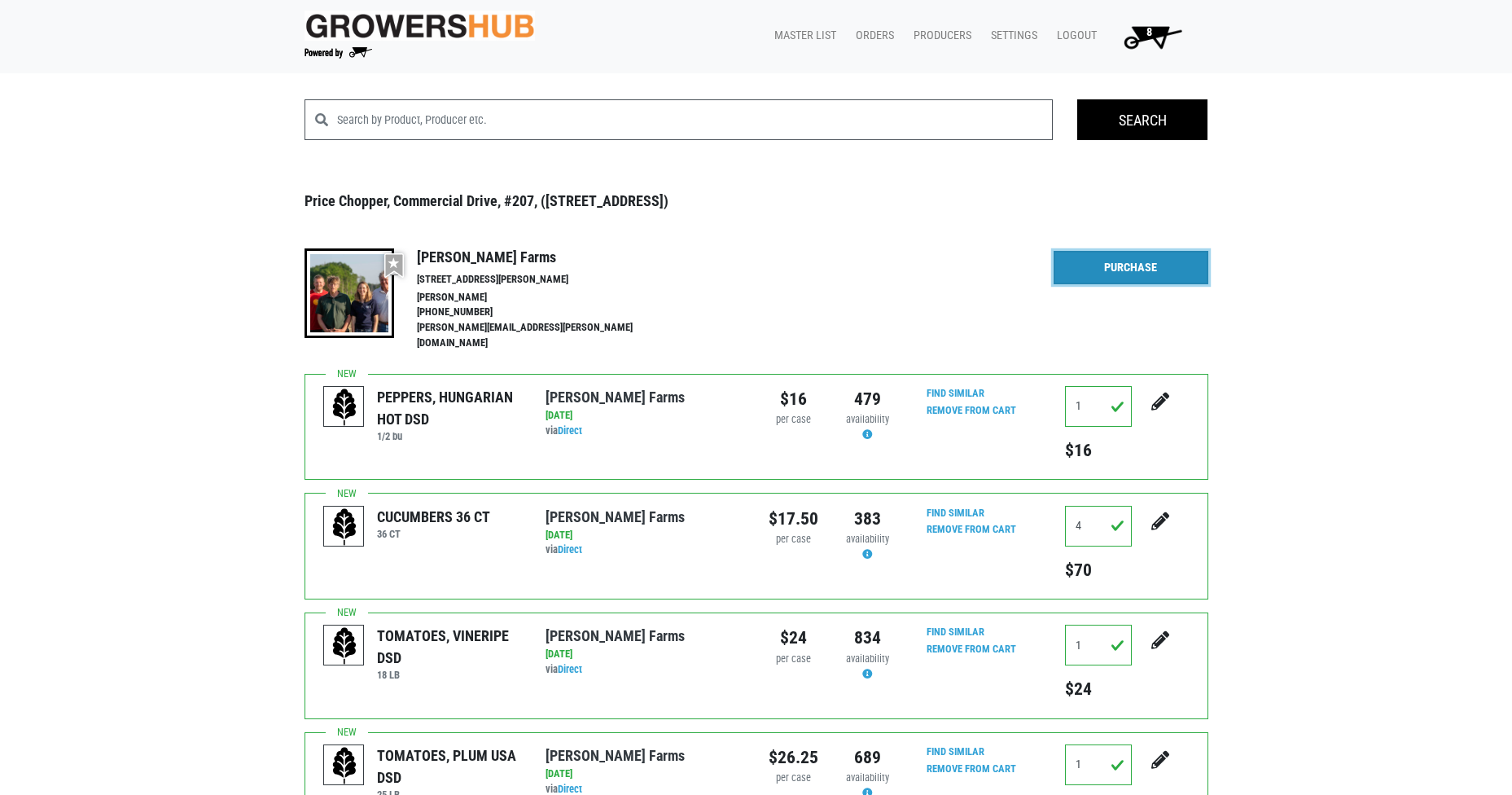
click at [1128, 280] on link "Purchase" at bounding box center [1131, 268] width 155 height 34
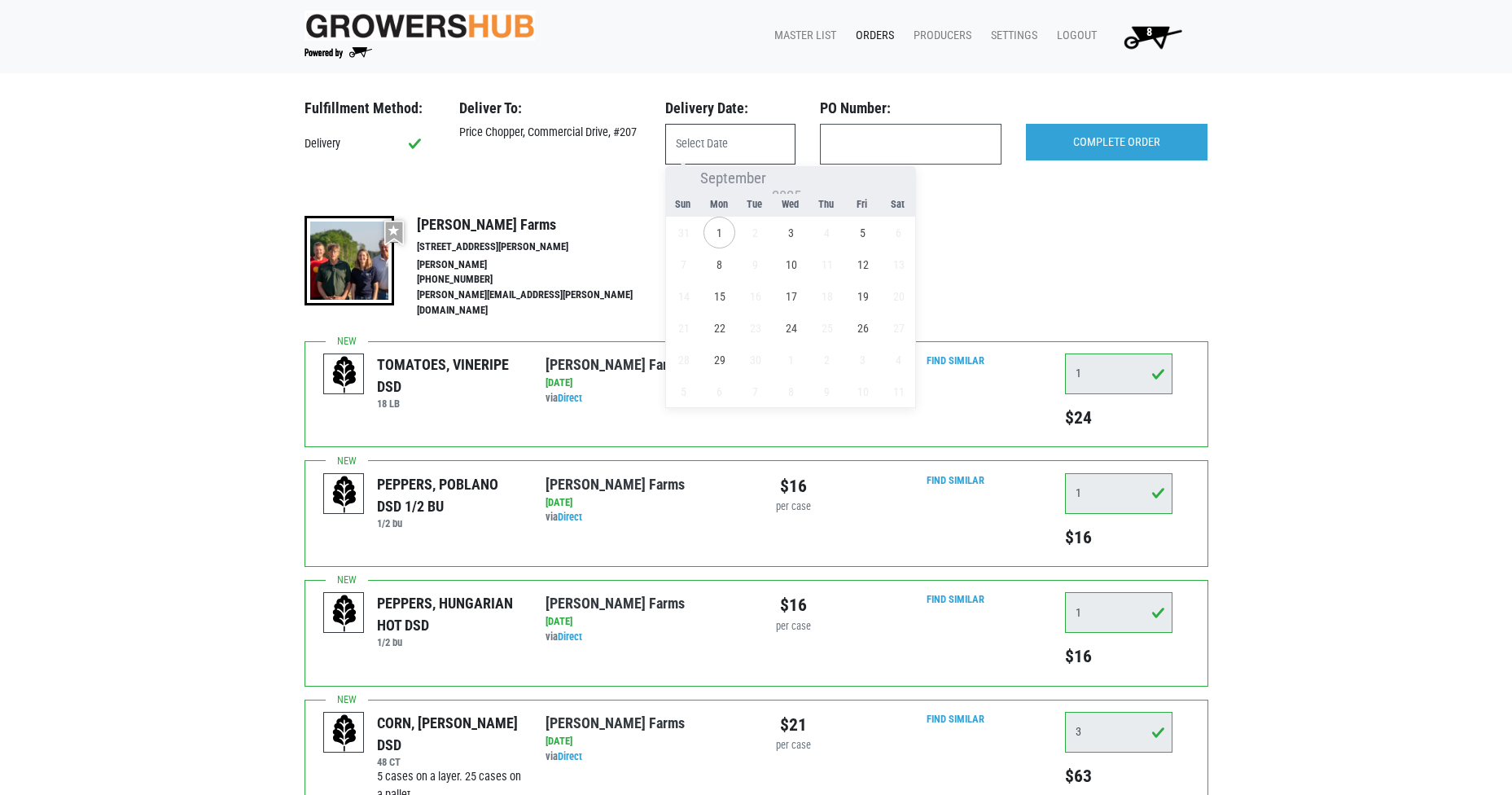
click at [769, 148] on input "text" at bounding box center [730, 144] width 130 height 41
click at [726, 236] on span "1" at bounding box center [719, 233] width 31 height 31
type input "[DATE]"
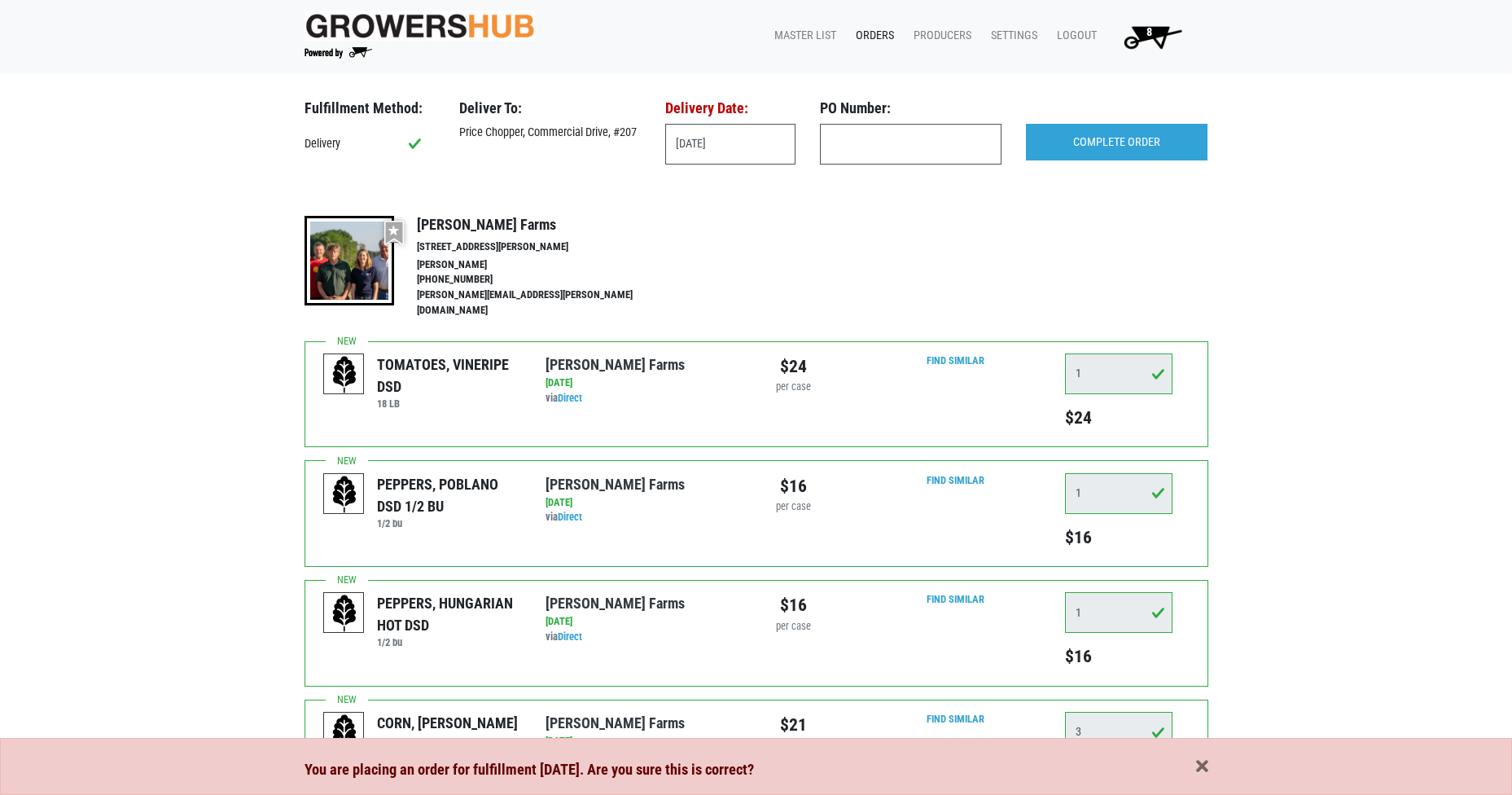
drag, startPoint x: 1202, startPoint y: 762, endPoint x: 1202, endPoint y: 743, distance: 19.0
click at [1205, 771] on span "button" at bounding box center [1202, 767] width 12 height 17
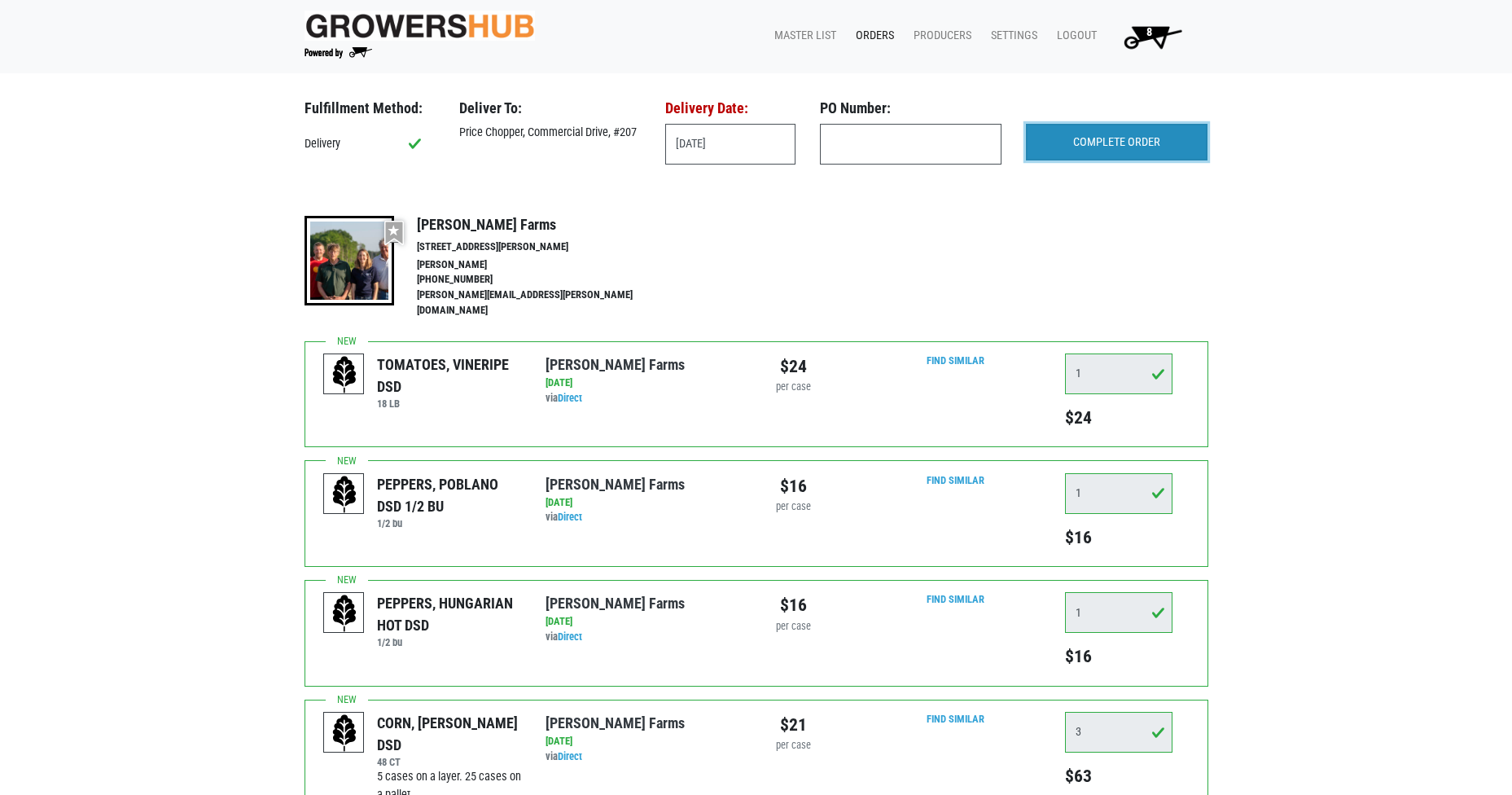
click at [1139, 143] on input "COMPLETE ORDER" at bounding box center [1117, 143] width 182 height 38
